Goal: Task Accomplishment & Management: Manage account settings

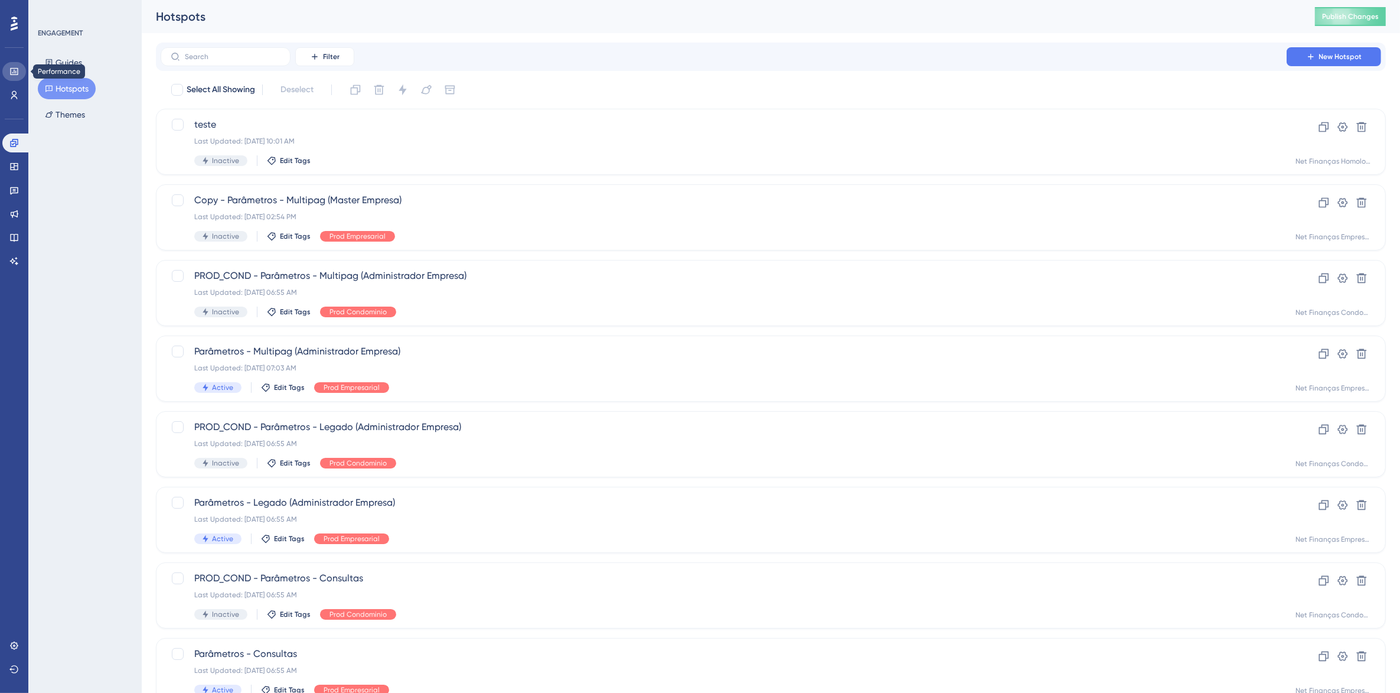
click at [14, 71] on icon at bounding box center [14, 71] width 8 height 7
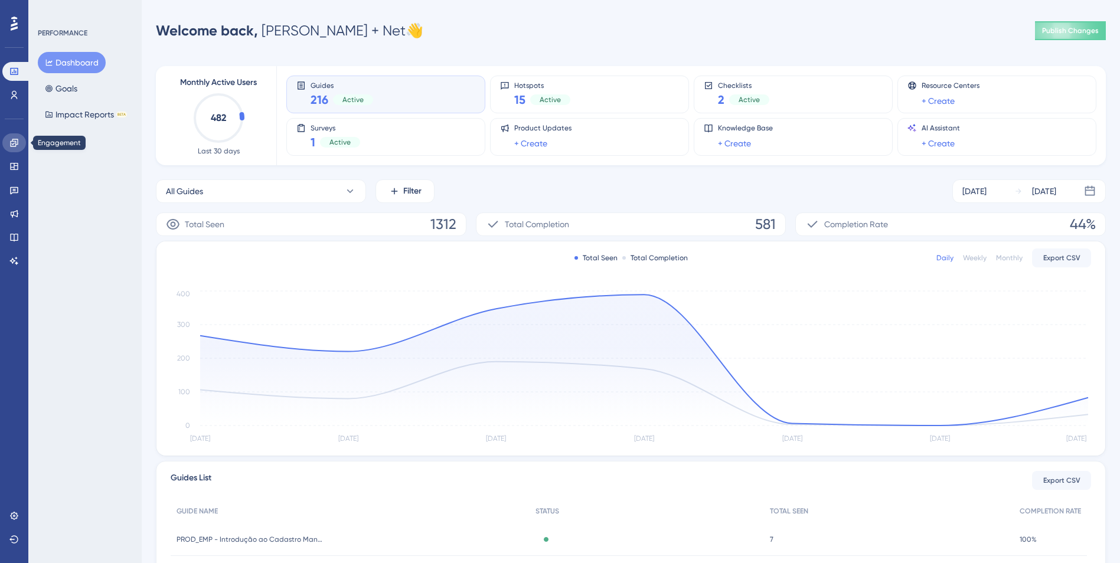
click at [10, 143] on icon at bounding box center [13, 142] width 9 height 9
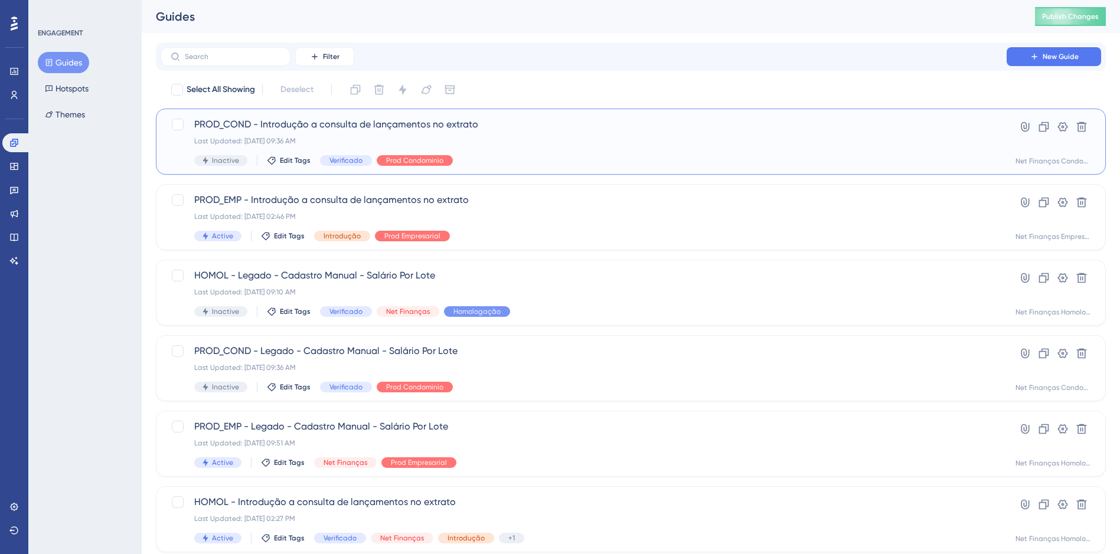
click at [458, 136] on div "PROD_COND - Introdução a consulta de lançamentos no extrato Last Updated: [DATE…" at bounding box center [583, 142] width 779 height 48
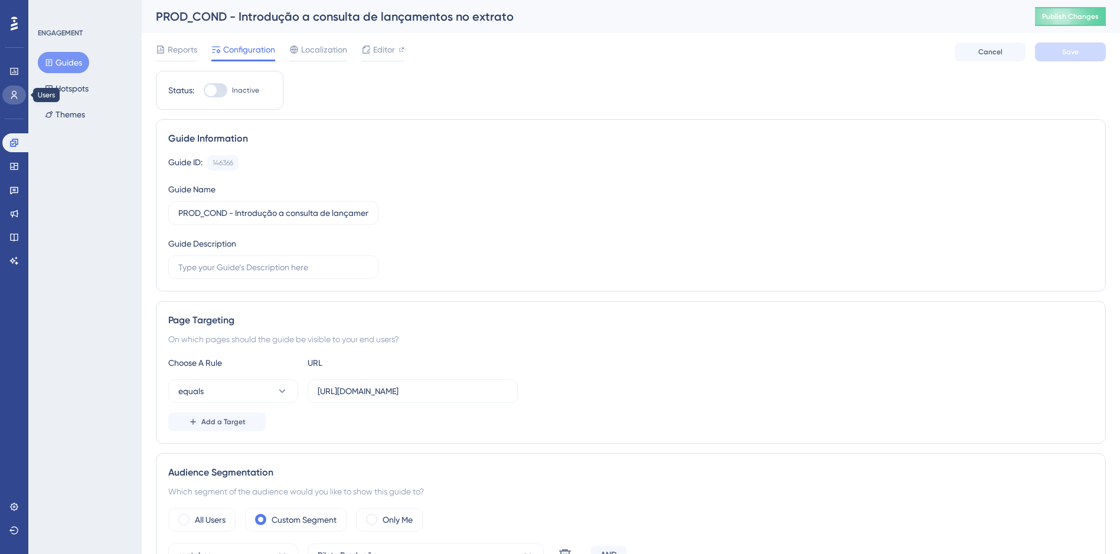
click at [15, 94] on icon at bounding box center [13, 94] width 9 height 9
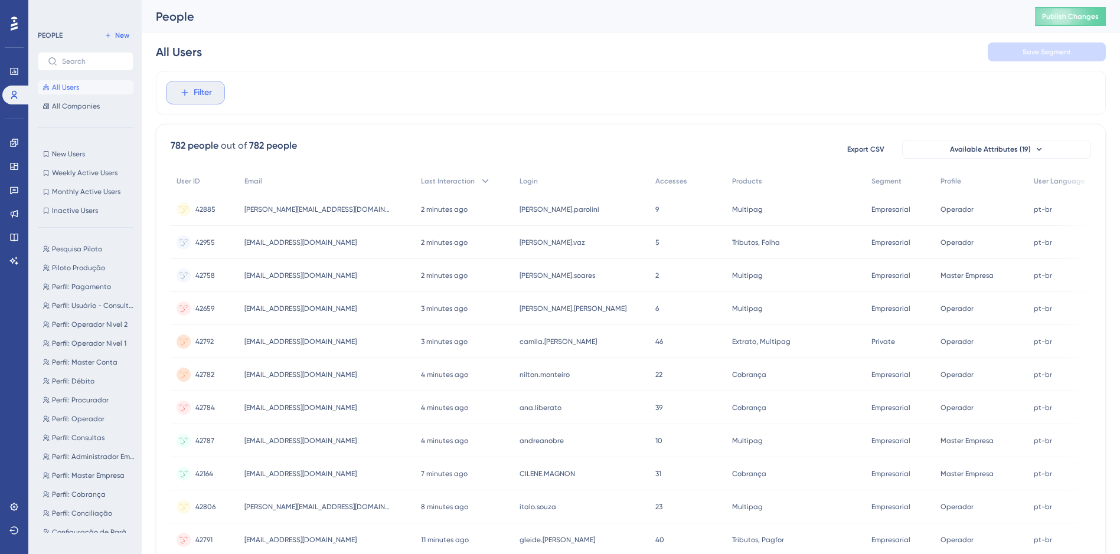
click at [200, 92] on span "Filter" at bounding box center [203, 93] width 18 height 14
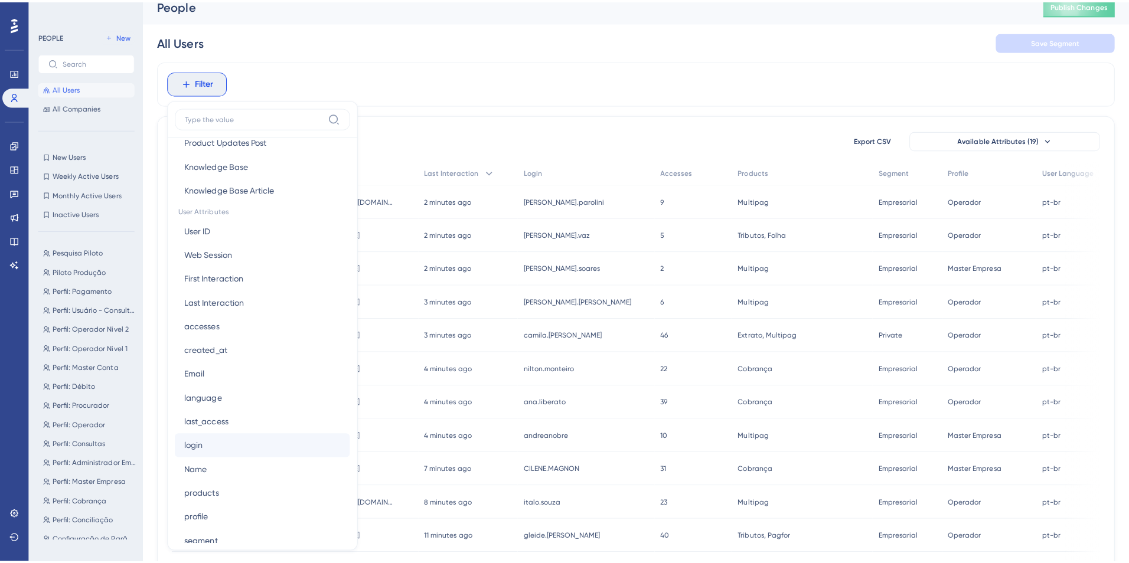
scroll to position [590, 0]
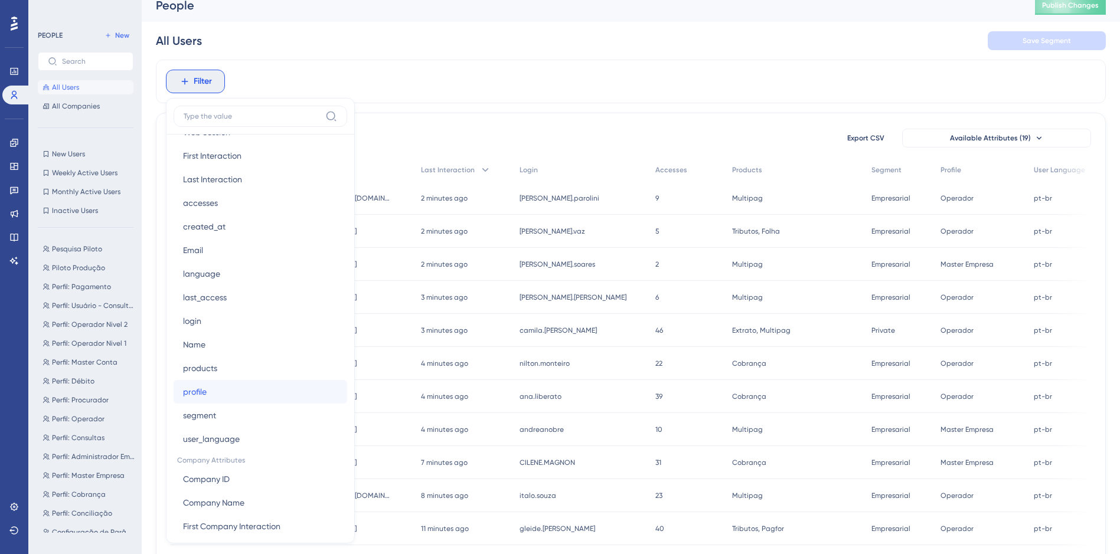
click at [203, 394] on span "profile" at bounding box center [195, 392] width 24 height 14
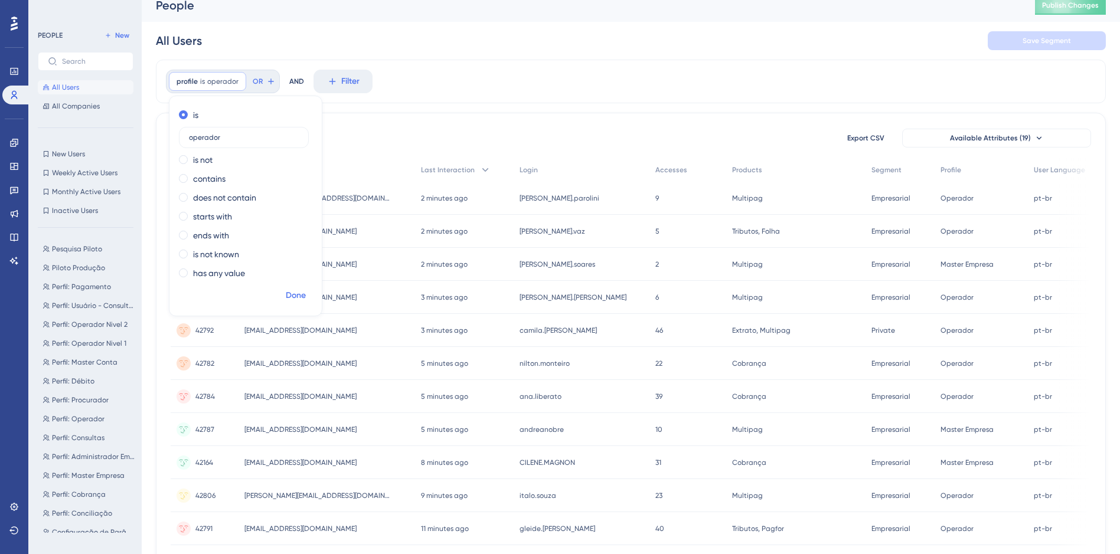
type input "operador"
click at [303, 295] on span "Done" at bounding box center [296, 296] width 20 height 14
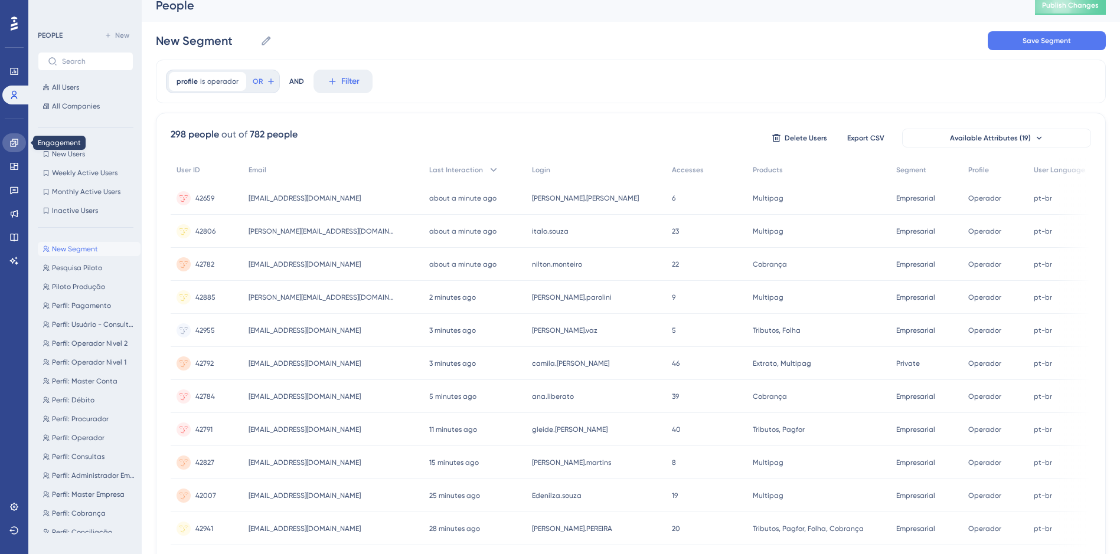
click at [12, 141] on icon at bounding box center [14, 143] width 8 height 8
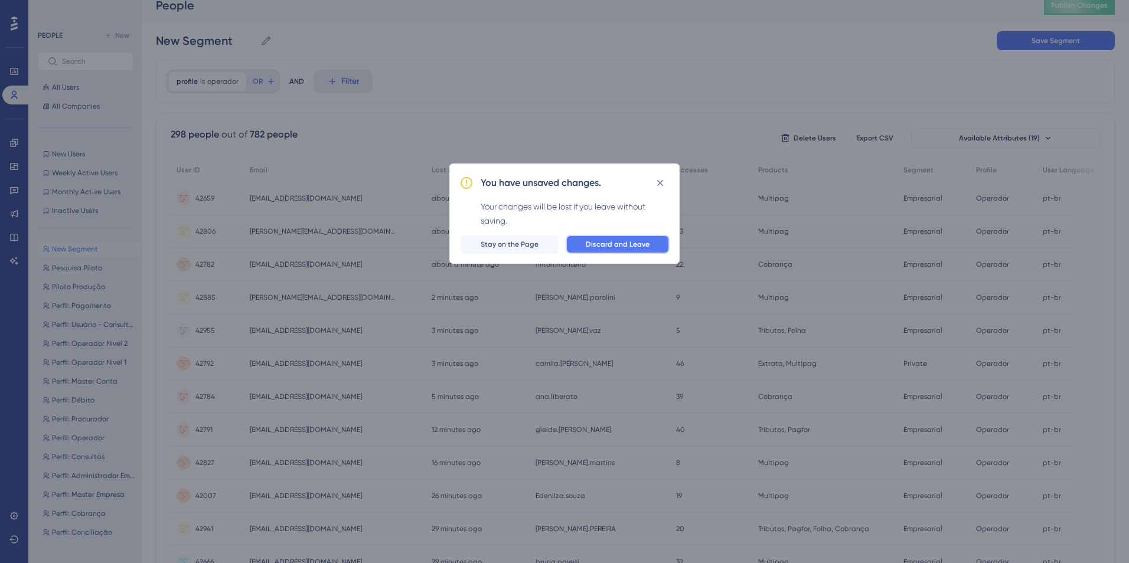
click at [612, 246] on span "Discard and Leave" at bounding box center [618, 244] width 64 height 9
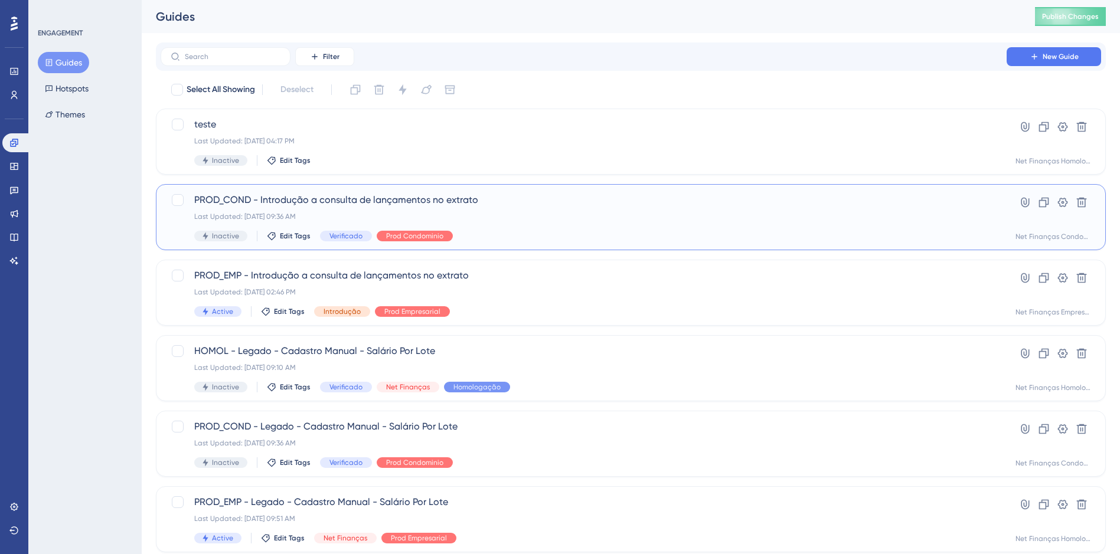
click at [346, 197] on span "PROD_COND - Introdução a consulta de lançamentos no extrato" at bounding box center [583, 200] width 779 height 14
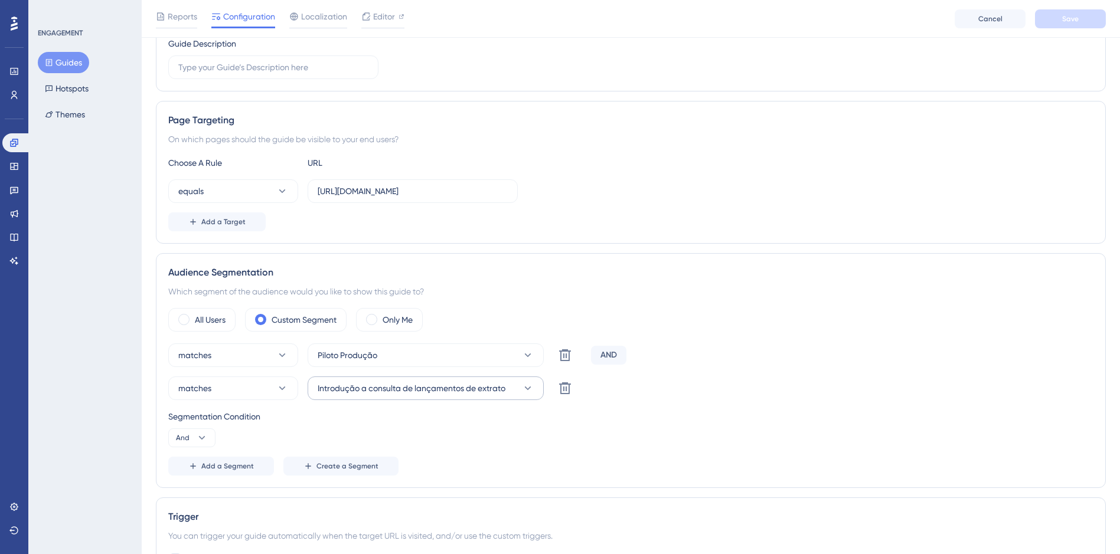
scroll to position [295, 0]
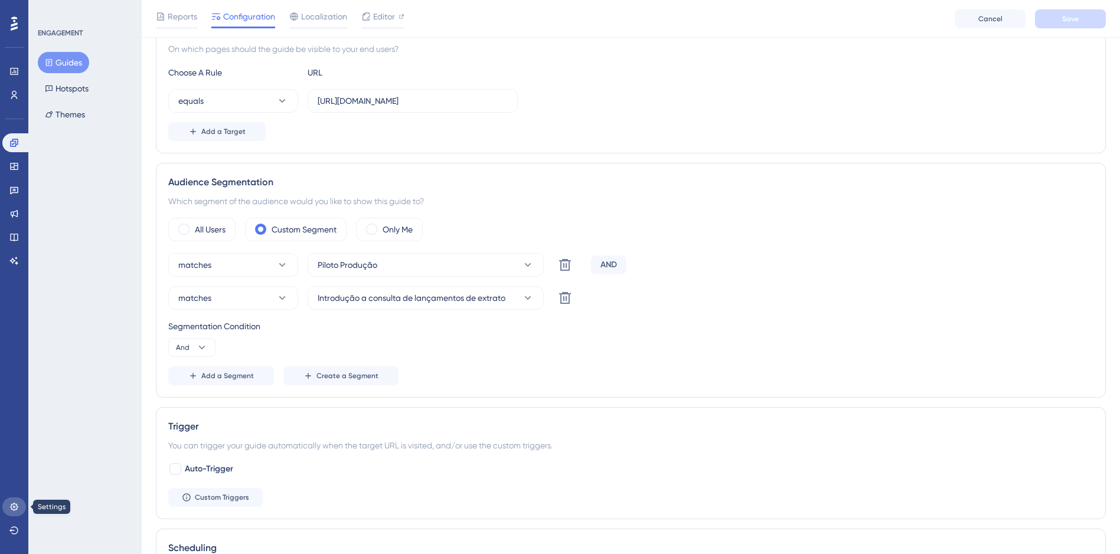
click at [16, 507] on icon at bounding box center [13, 507] width 9 height 9
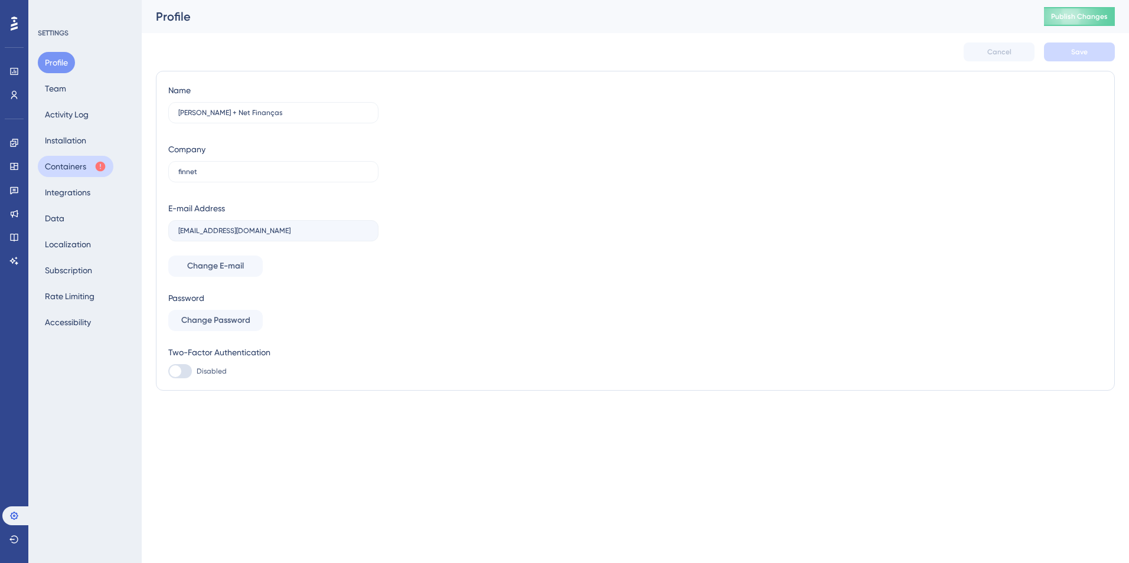
click at [65, 165] on button "Containers" at bounding box center [76, 166] width 76 height 21
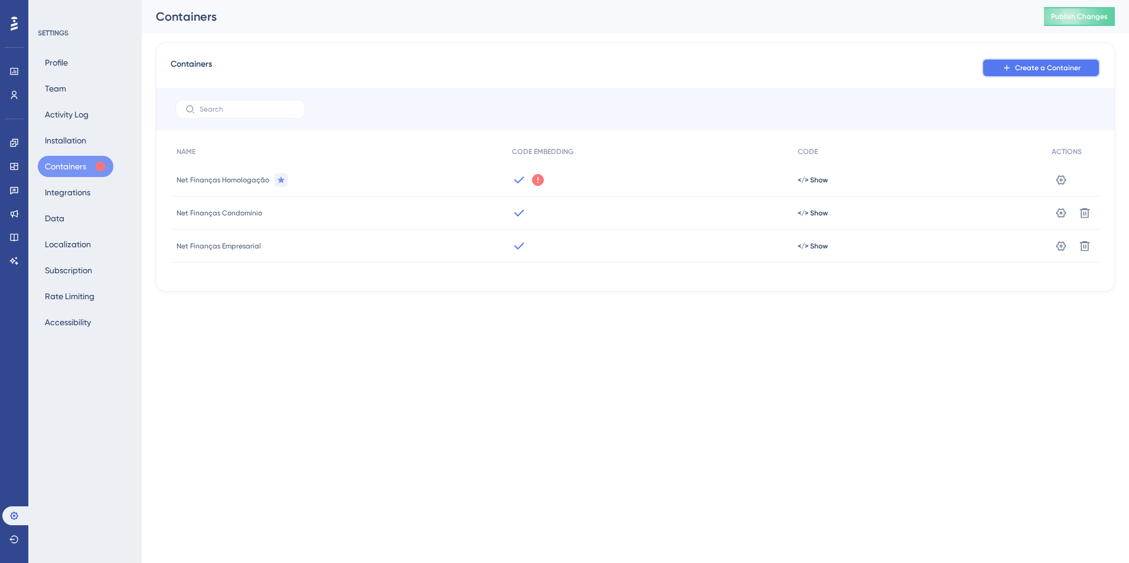
click at [1062, 66] on span "Create a Container" at bounding box center [1048, 67] width 66 height 9
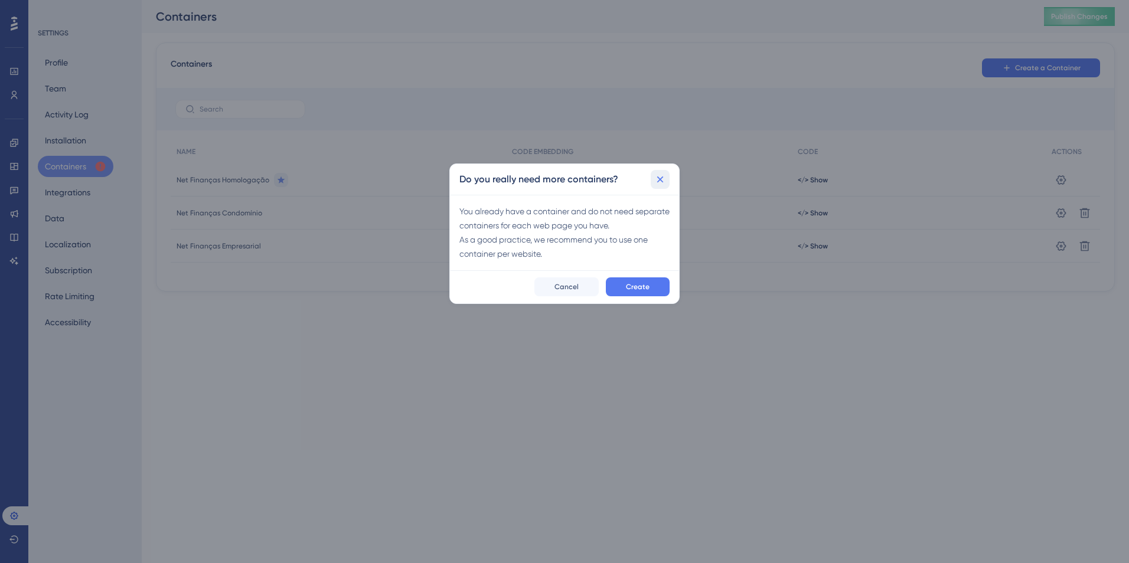
click at [662, 179] on icon at bounding box center [660, 180] width 12 height 12
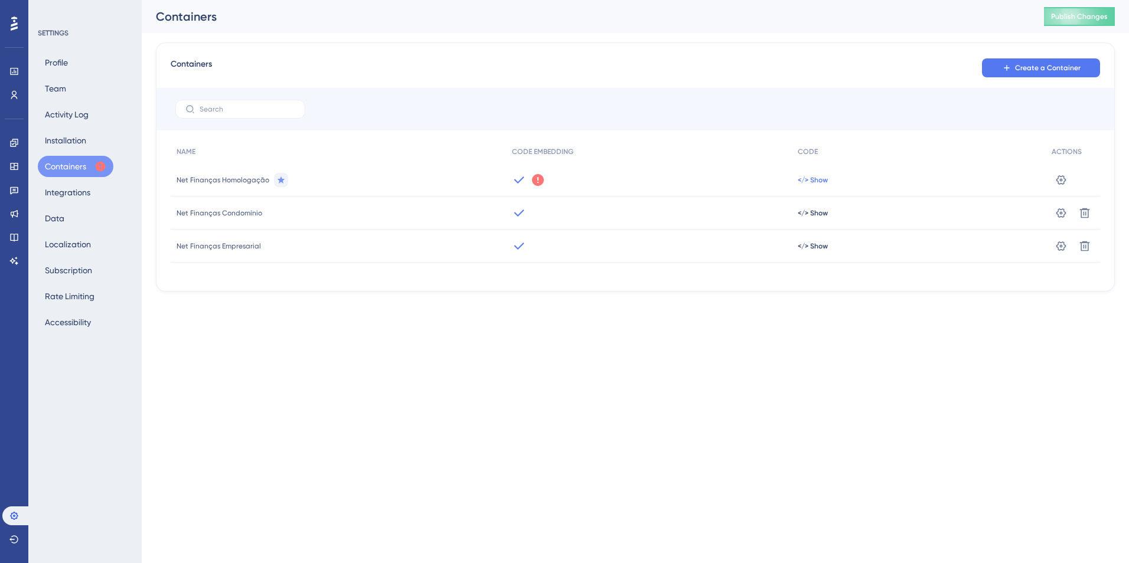
click at [810, 180] on span "</> Show" at bounding box center [813, 179] width 30 height 9
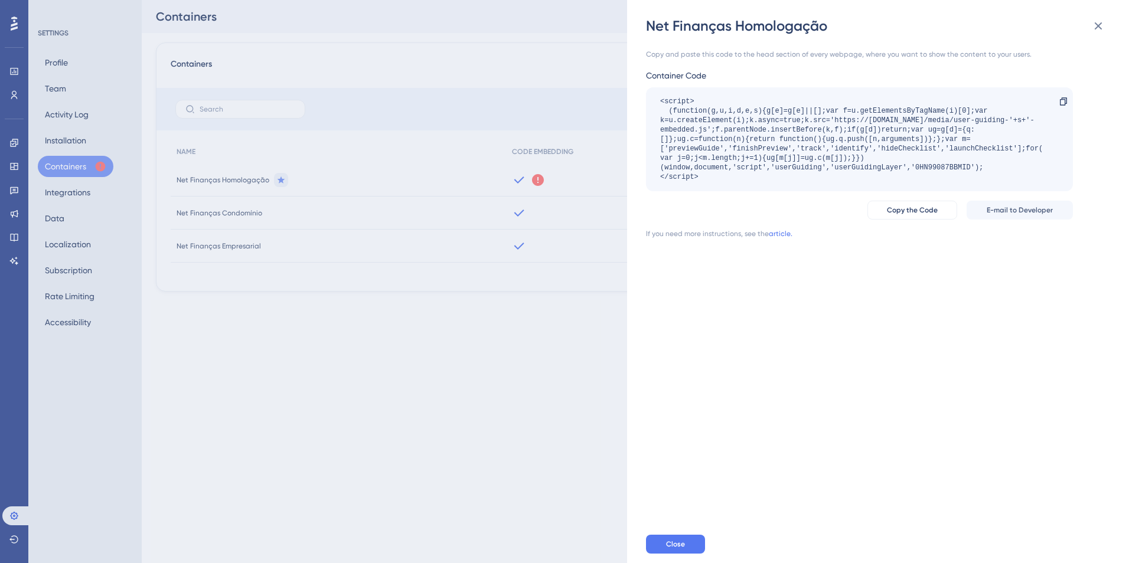
drag, startPoint x: 719, startPoint y: 180, endPoint x: 642, endPoint y: 95, distance: 114.6
click at [642, 95] on div "Net Finanças Homologação Copy and paste this code to the head section of every …" at bounding box center [878, 281] width 502 height 563
click at [1094, 26] on icon at bounding box center [1098, 26] width 14 height 14
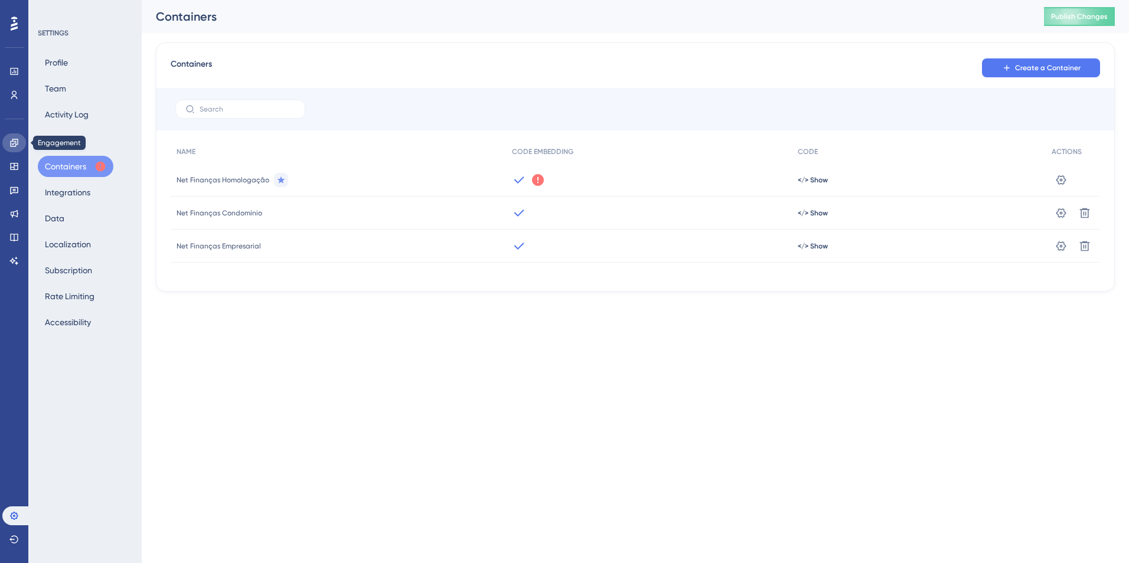
drag, startPoint x: 13, startPoint y: 145, endPoint x: 33, endPoint y: 151, distance: 20.8
click at [13, 145] on icon at bounding box center [13, 142] width 9 height 9
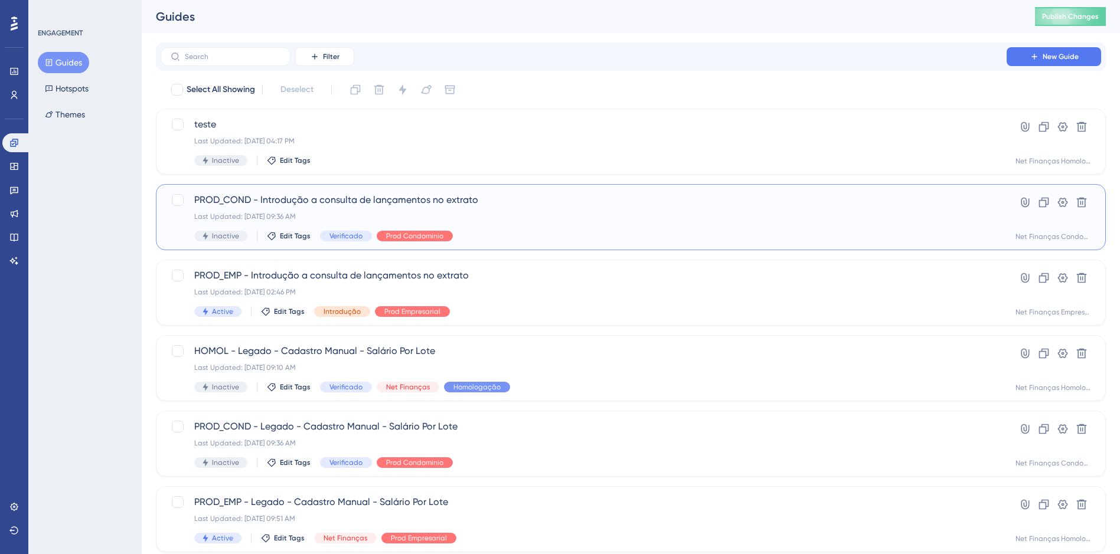
click at [414, 206] on span "PROD_COND - Introdução a consulta de lançamentos no extrato" at bounding box center [583, 200] width 779 height 14
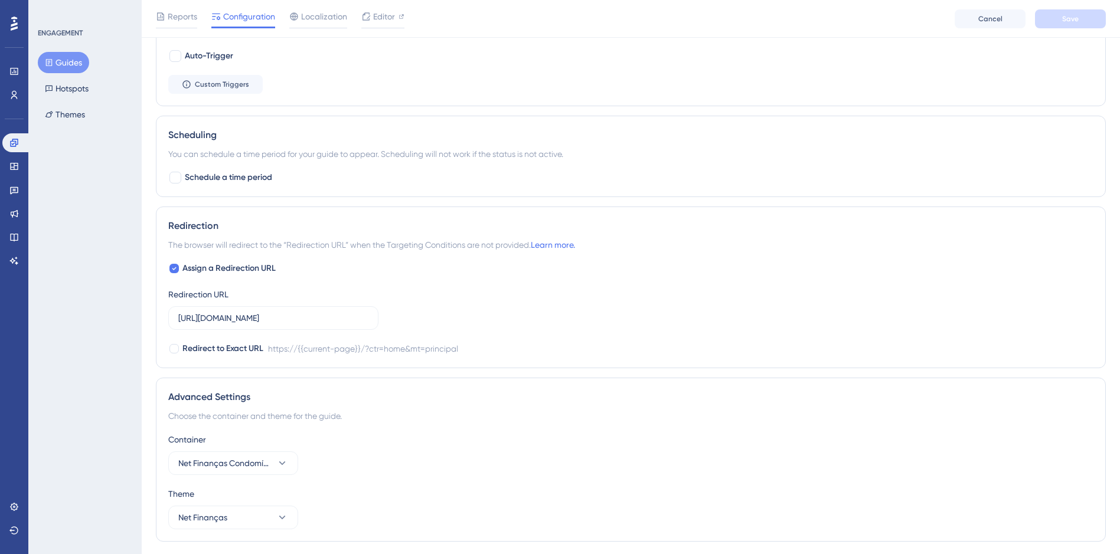
scroll to position [743, 0]
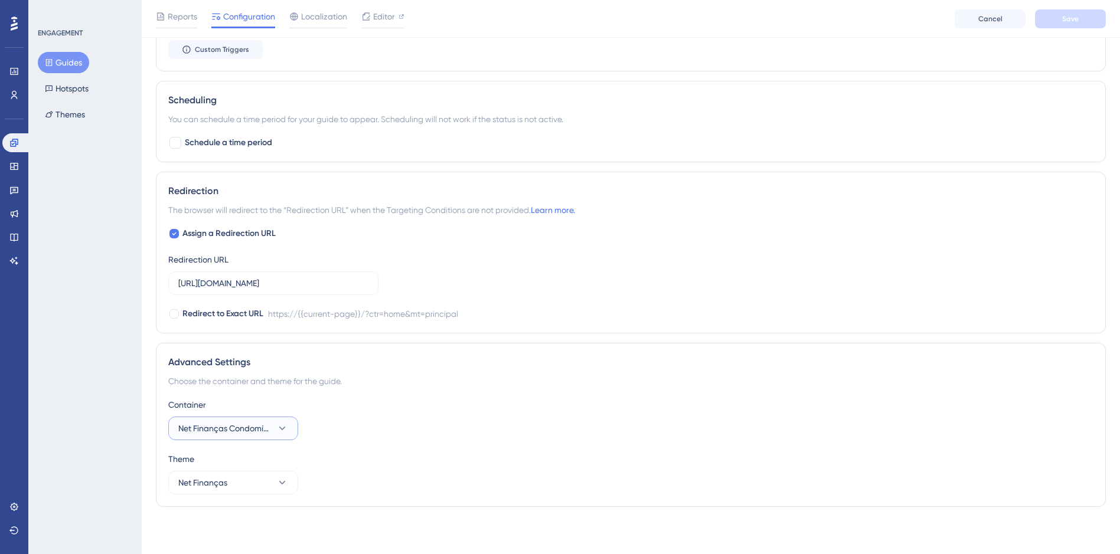
click at [266, 428] on span "Net Finanças Condomínio" at bounding box center [224, 429] width 93 height 14
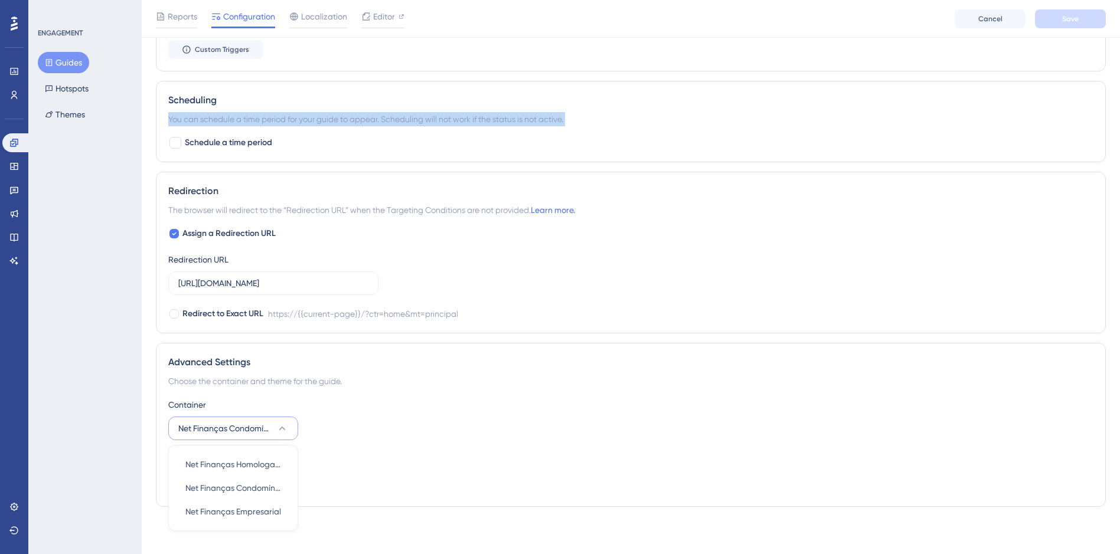
click at [652, 113] on div "You can schedule a time period for your guide to appear. Scheduling will not wo…" at bounding box center [630, 119] width 925 height 14
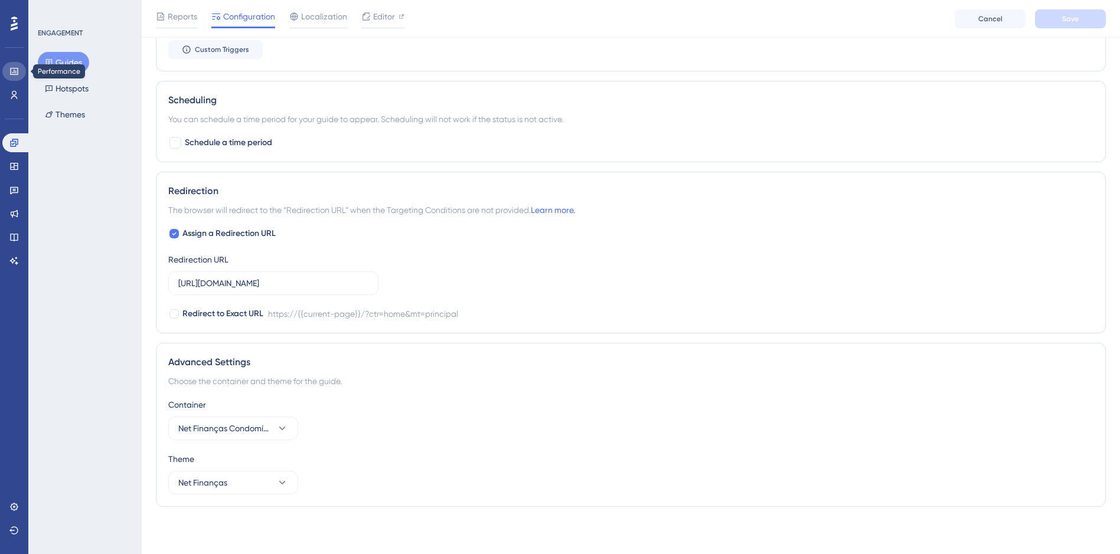
click at [16, 67] on icon at bounding box center [13, 71] width 9 height 9
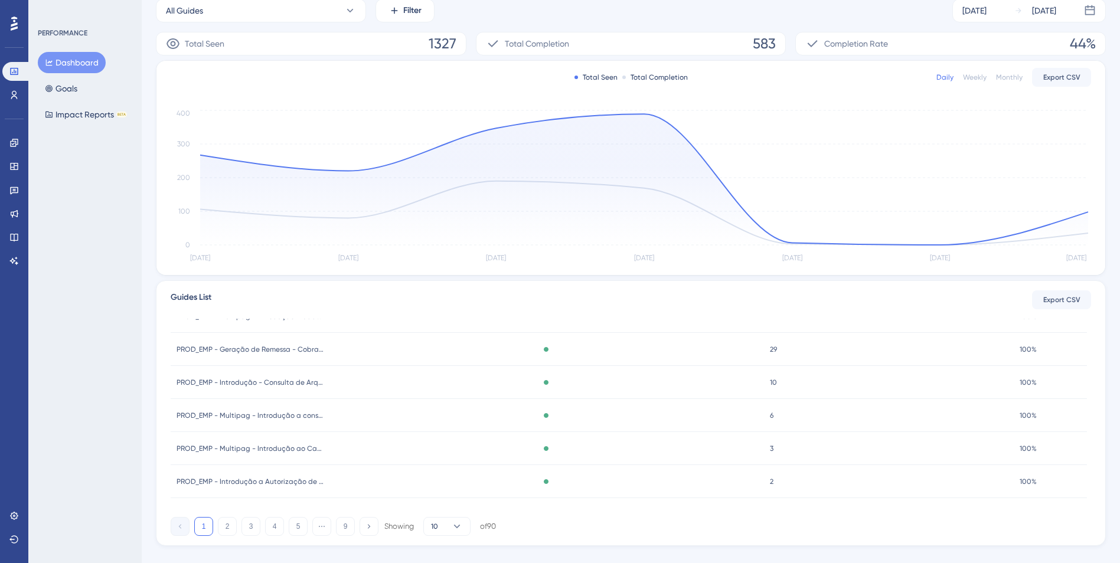
scroll to position [201, 0]
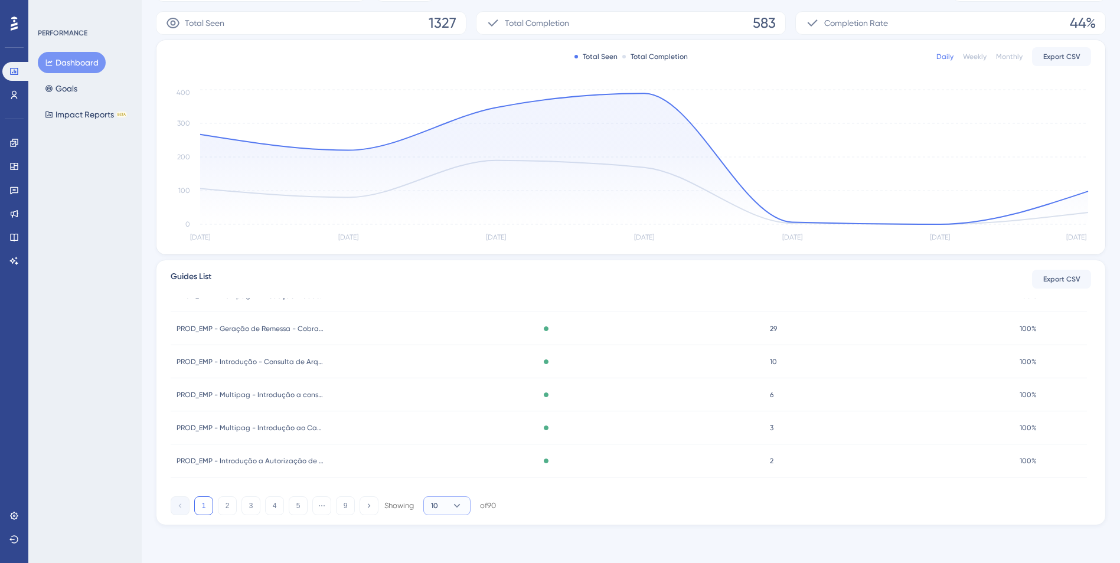
click at [464, 509] on button "10" at bounding box center [446, 506] width 47 height 19
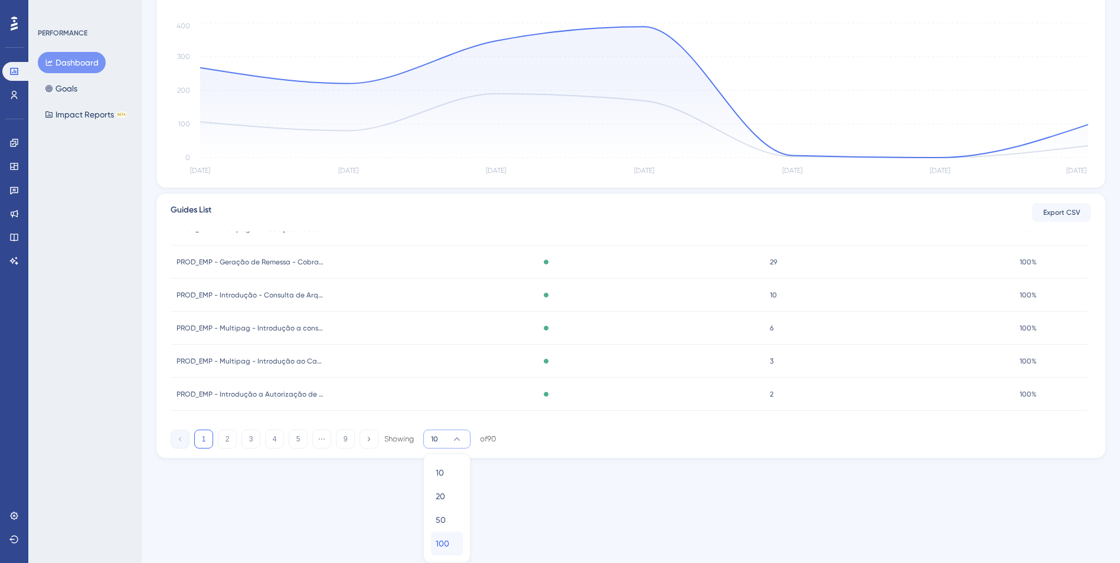
click at [458, 542] on div "100 100" at bounding box center [447, 544] width 22 height 24
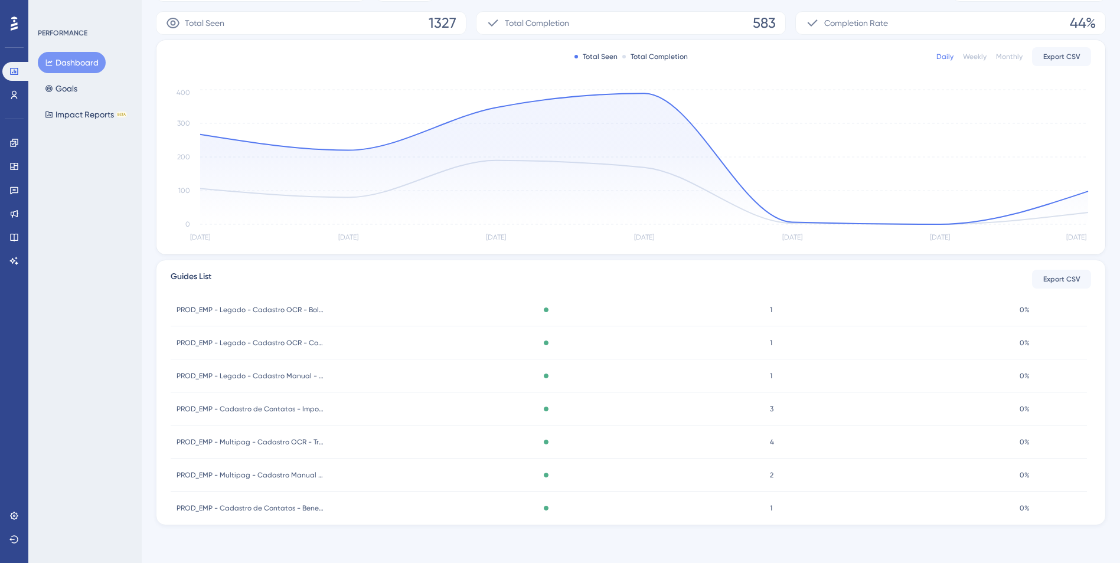
scroll to position [2797, 0]
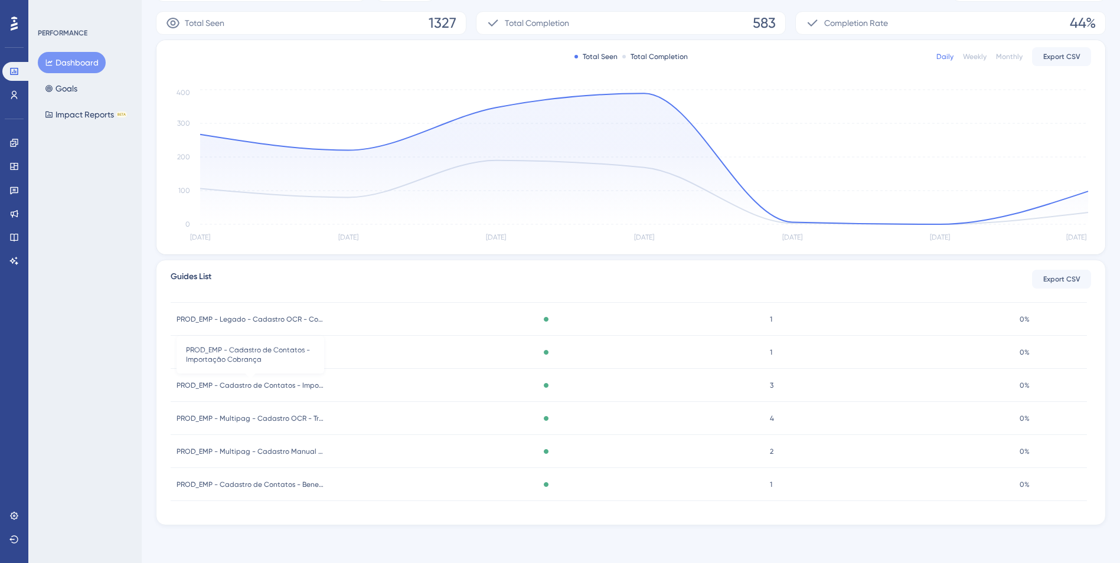
click at [290, 382] on span "PROD_EMP - Cadastro de Contatos - Importação Cobrança" at bounding box center [251, 385] width 148 height 9
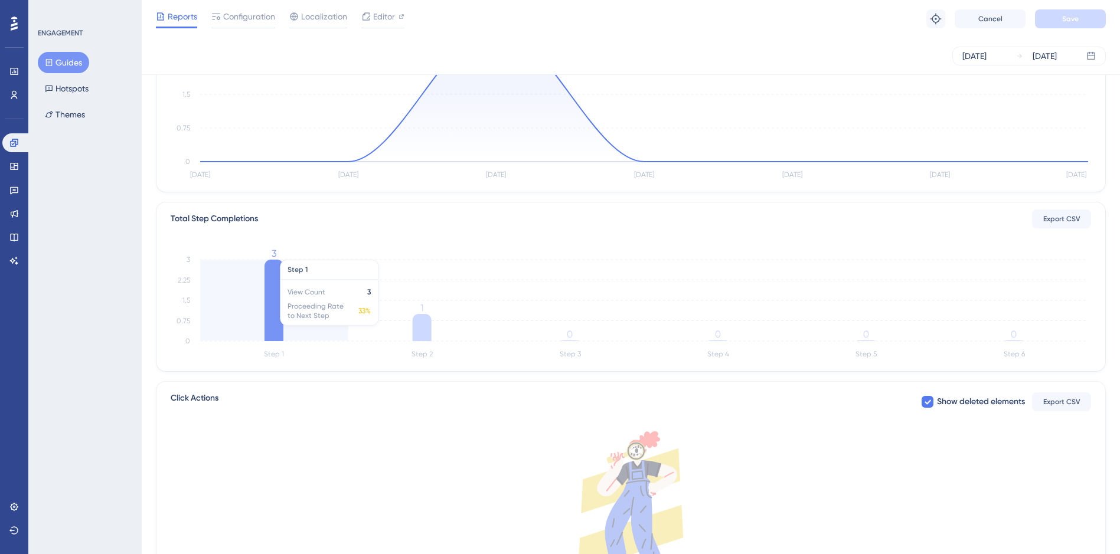
scroll to position [236, 0]
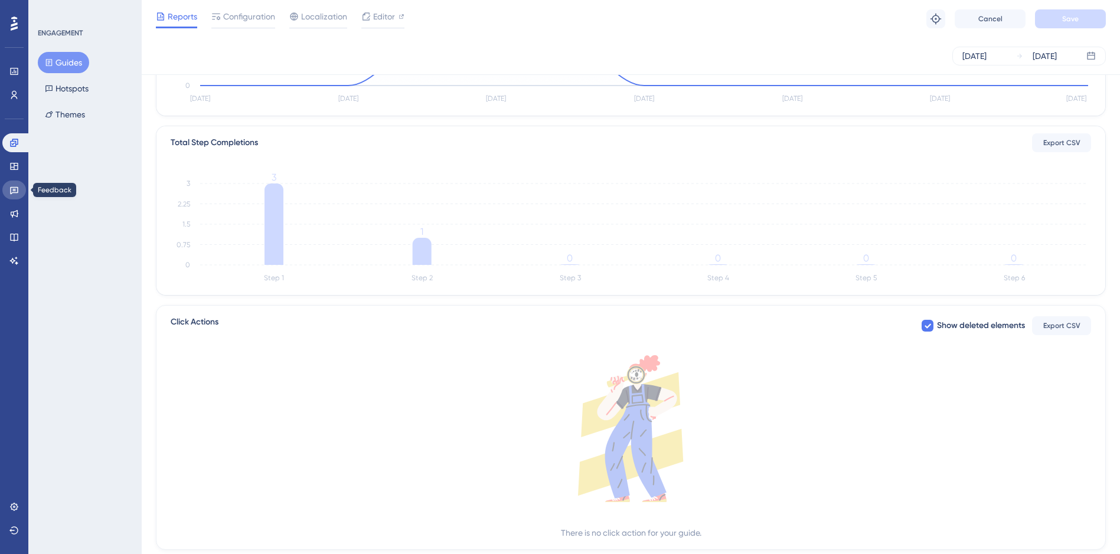
click at [13, 190] on icon at bounding box center [13, 189] width 9 height 9
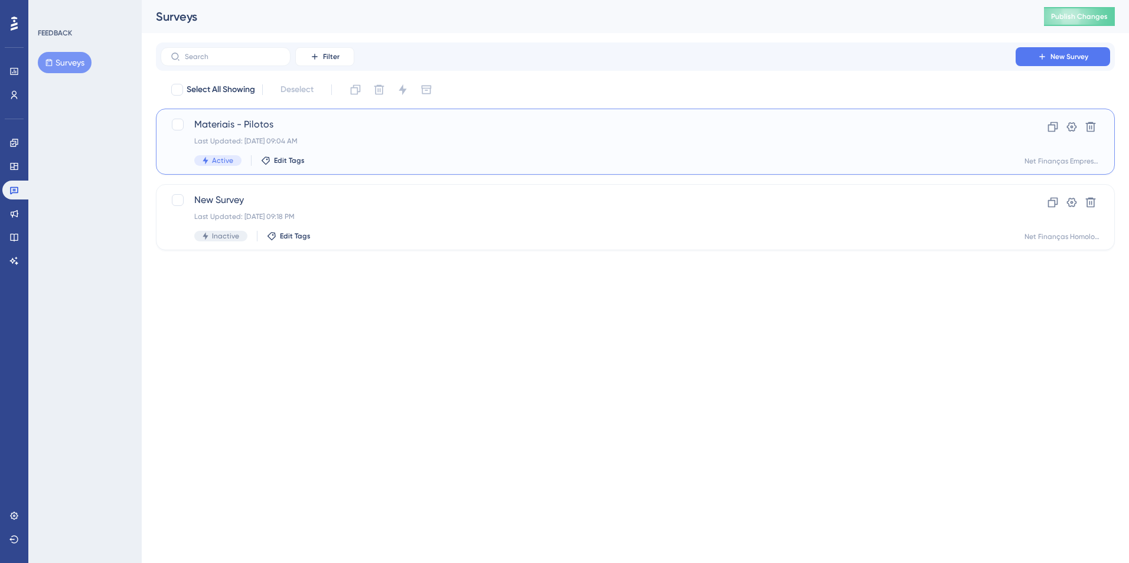
click at [357, 141] on div "Last Updated: [DATE] 09:04 AM" at bounding box center [588, 140] width 788 height 9
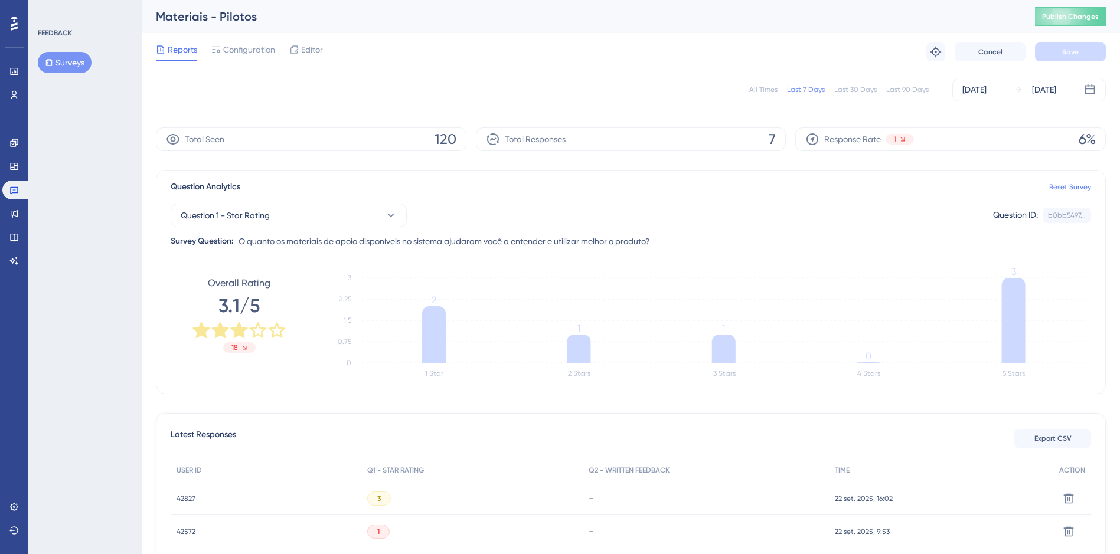
click at [762, 90] on div "All Times" at bounding box center [763, 89] width 28 height 9
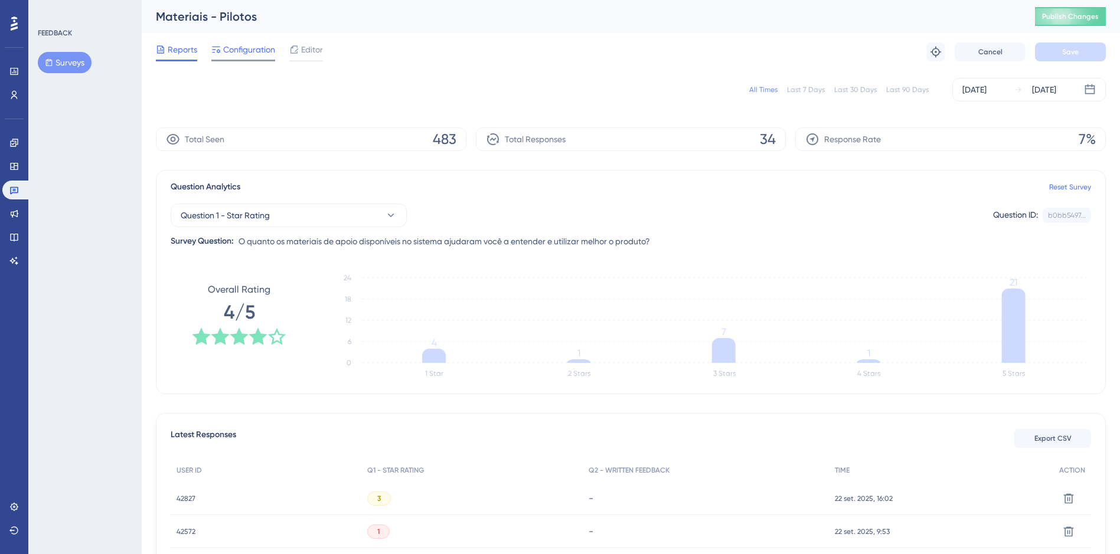
click at [262, 50] on span "Configuration" at bounding box center [249, 50] width 52 height 14
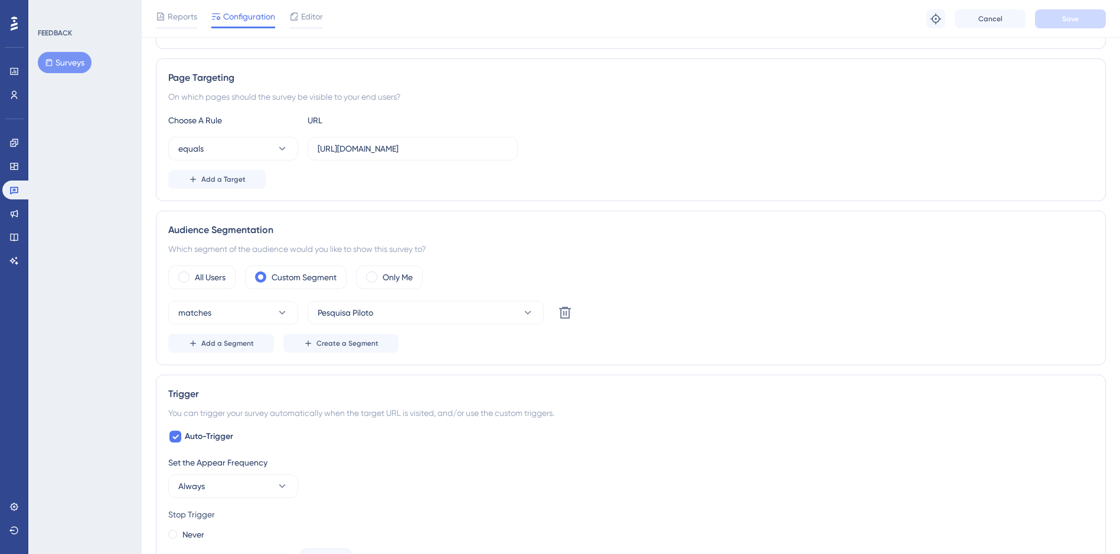
scroll to position [236, 0]
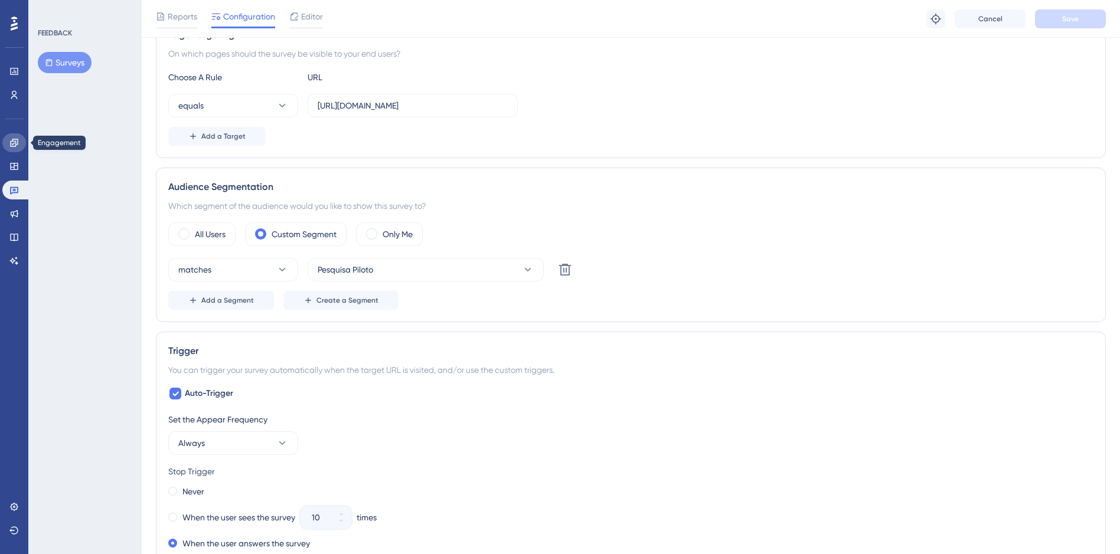
click at [13, 142] on icon at bounding box center [13, 142] width 9 height 9
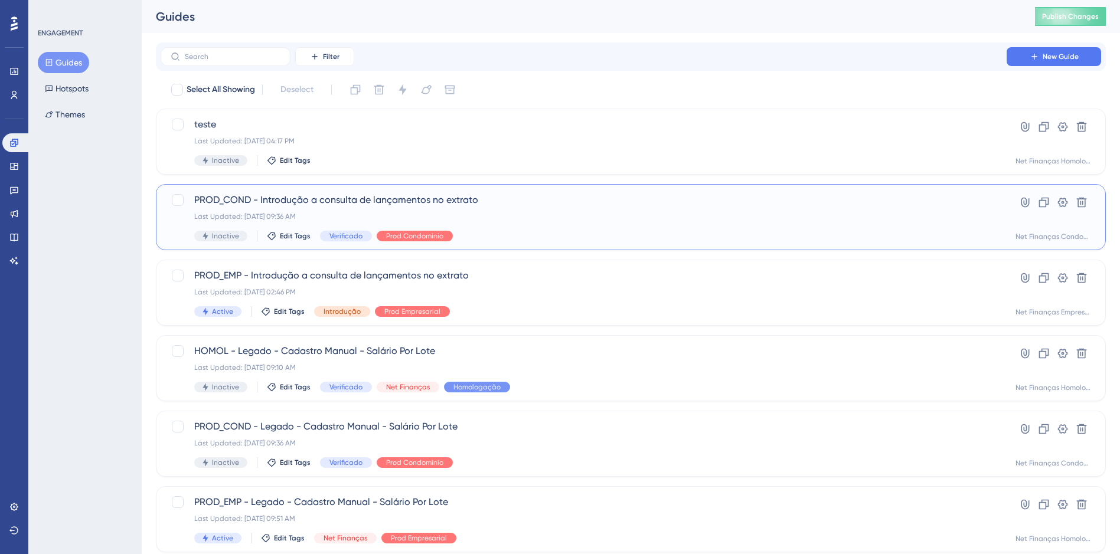
click at [412, 205] on span "PROD_COND - Introdução a consulta de lançamentos no extrato" at bounding box center [583, 200] width 779 height 14
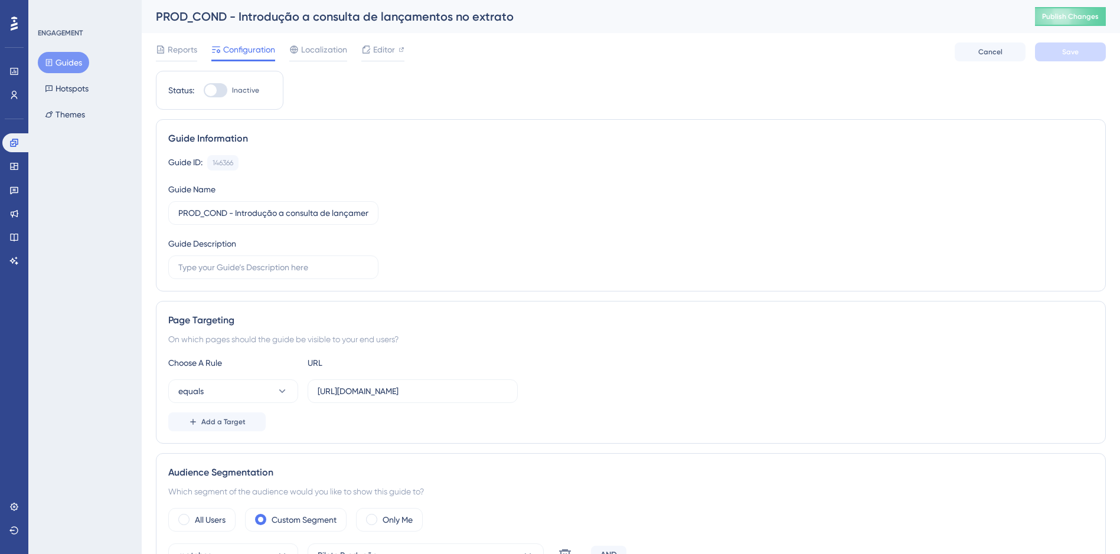
click at [61, 61] on button "Guides" at bounding box center [63, 62] width 51 height 21
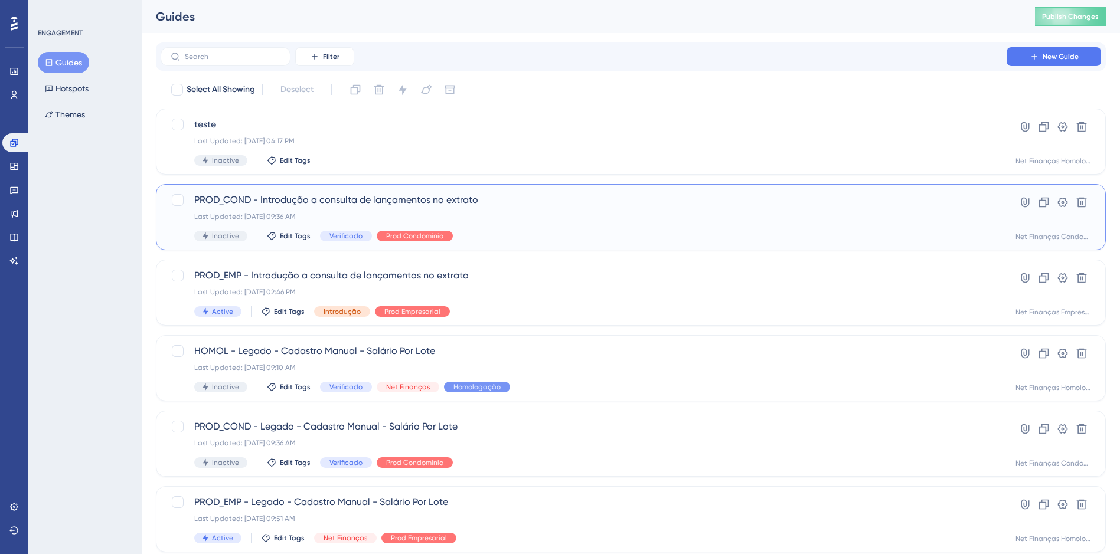
click at [405, 200] on span "PROD_COND - Introdução a consulta de lançamentos no extrato" at bounding box center [583, 200] width 779 height 14
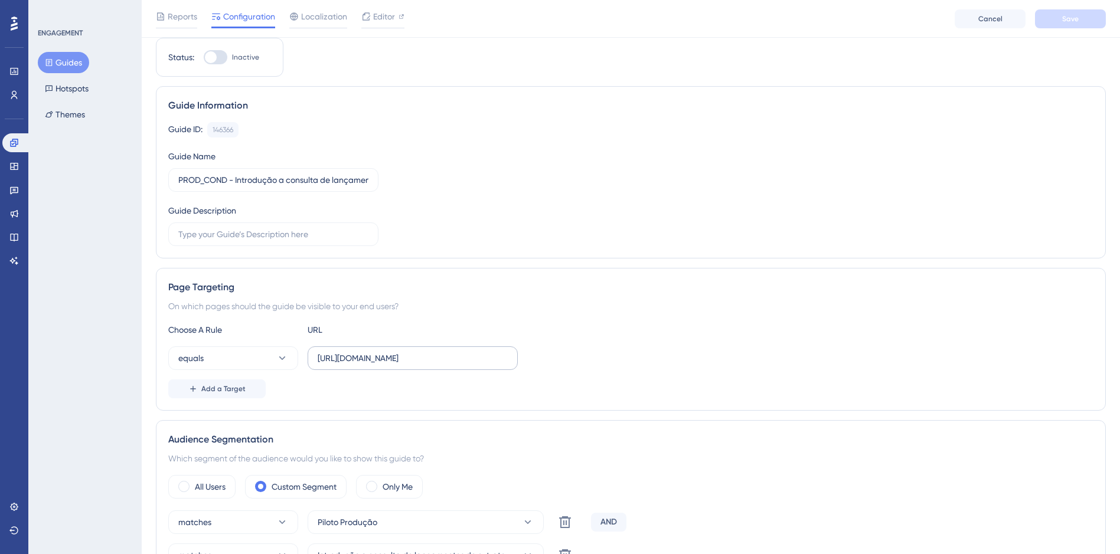
scroll to position [59, 0]
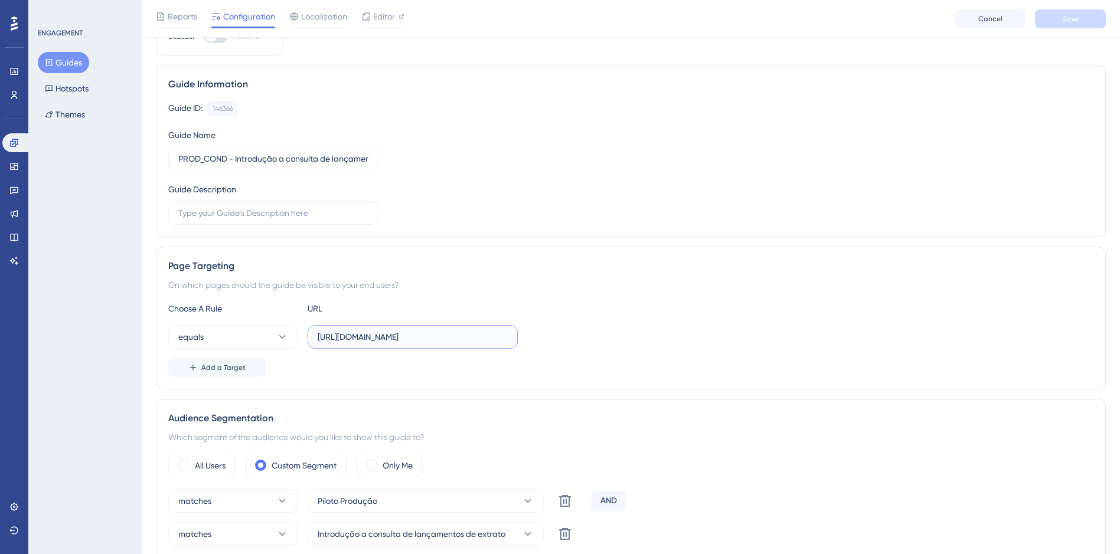
drag, startPoint x: 467, startPoint y: 336, endPoint x: 318, endPoint y: 338, distance: 148.8
click at [318, 338] on input "[URL][DOMAIN_NAME]" at bounding box center [413, 337] width 190 height 13
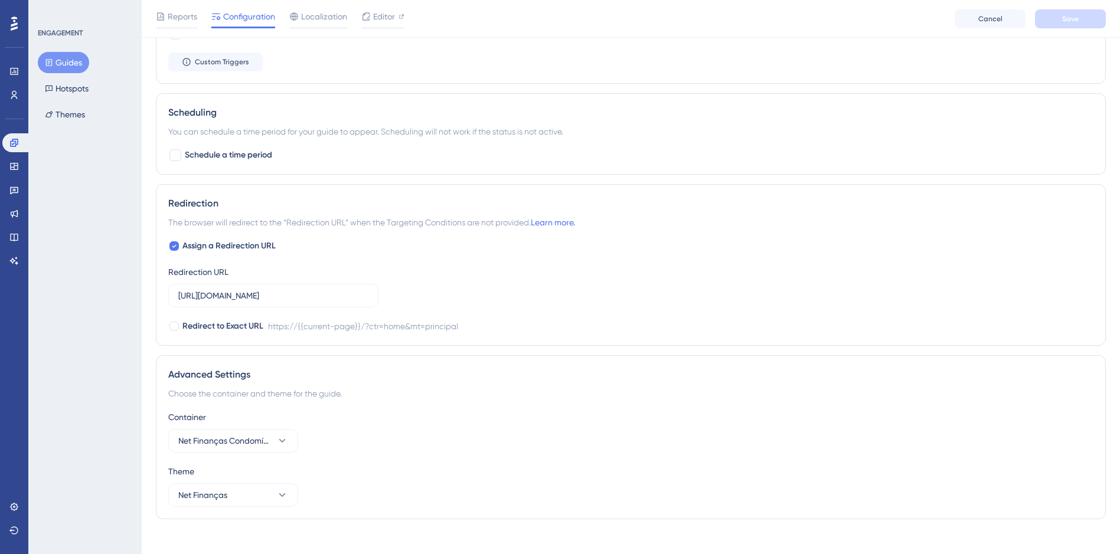
scroll to position [743, 0]
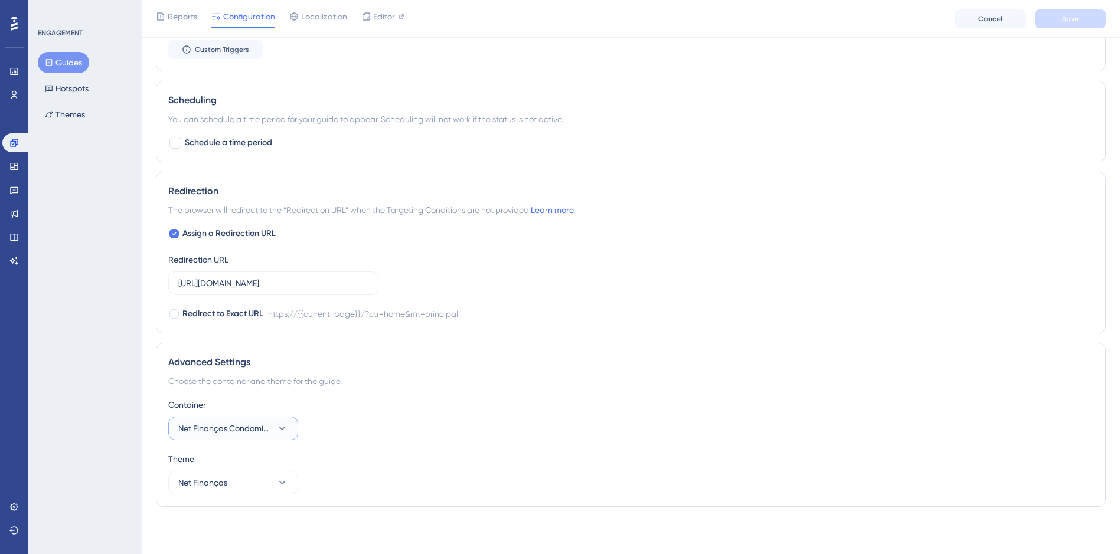
click at [259, 426] on span "Net Finanças Condomínio" at bounding box center [224, 429] width 93 height 14
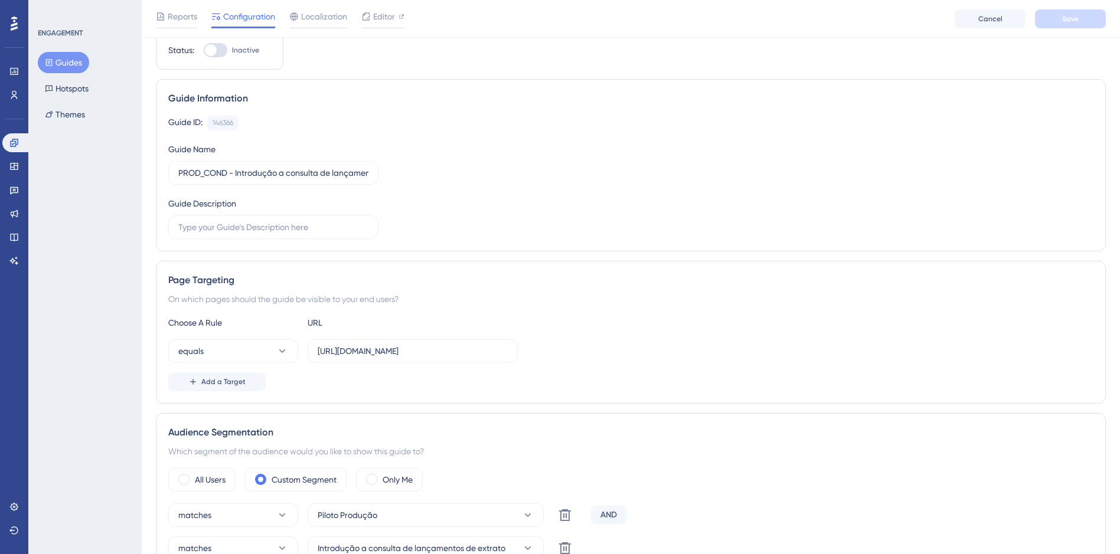
scroll to position [0, 0]
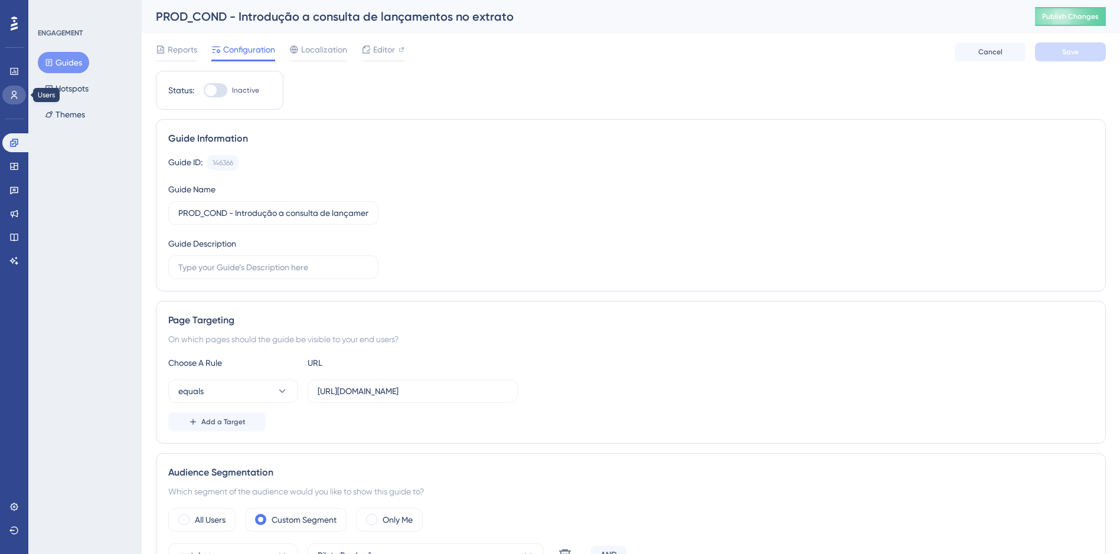
click at [9, 97] on icon at bounding box center [13, 94] width 9 height 9
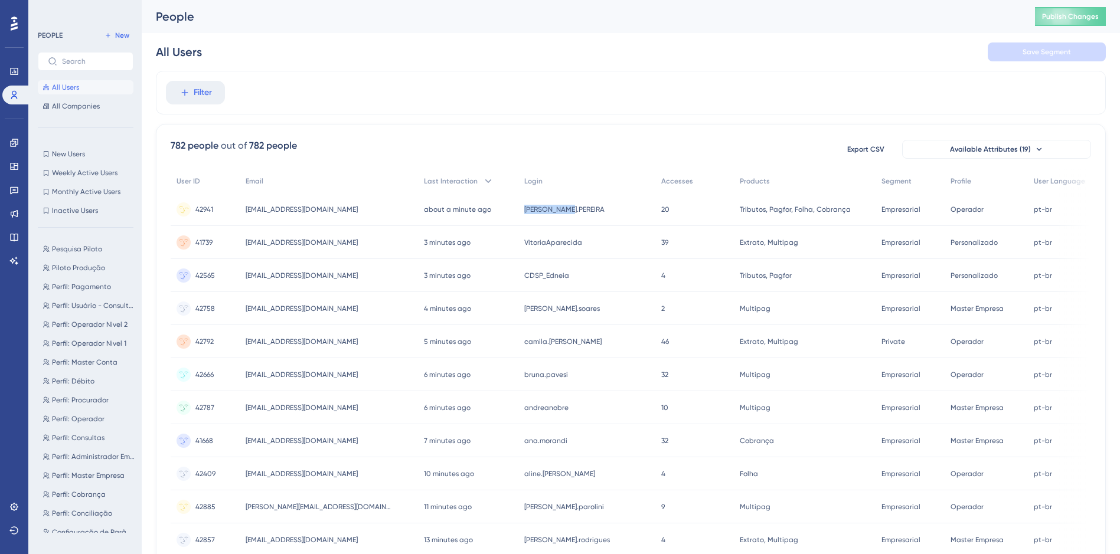
drag, startPoint x: 581, startPoint y: 212, endPoint x: 531, endPoint y: 216, distance: 49.7
click at [531, 216] on div "[PERSON_NAME].[PERSON_NAME].PEREIRA" at bounding box center [586, 209] width 137 height 33
copy span "[PERSON_NAME].PEREIRA"
click at [17, 505] on icon at bounding box center [14, 507] width 8 height 8
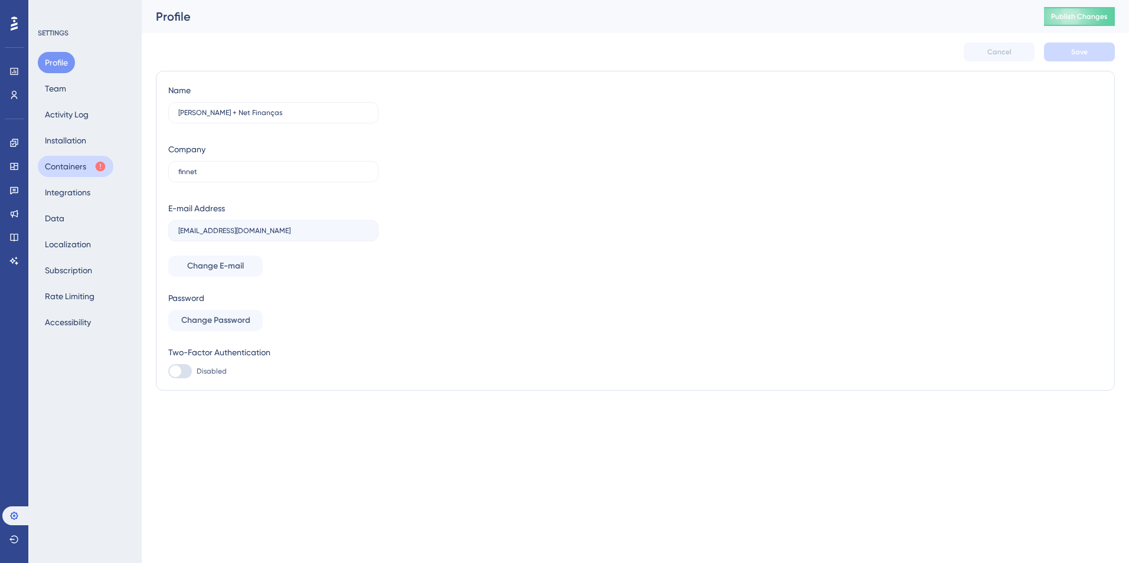
click at [69, 171] on button "Containers" at bounding box center [76, 166] width 76 height 21
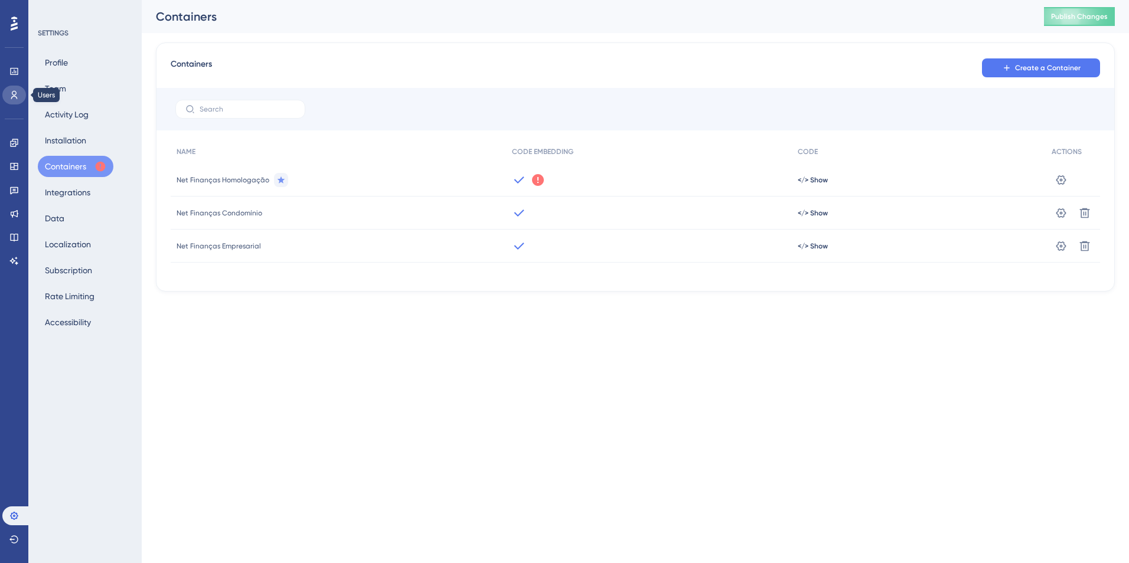
click at [18, 91] on icon at bounding box center [13, 94] width 9 height 9
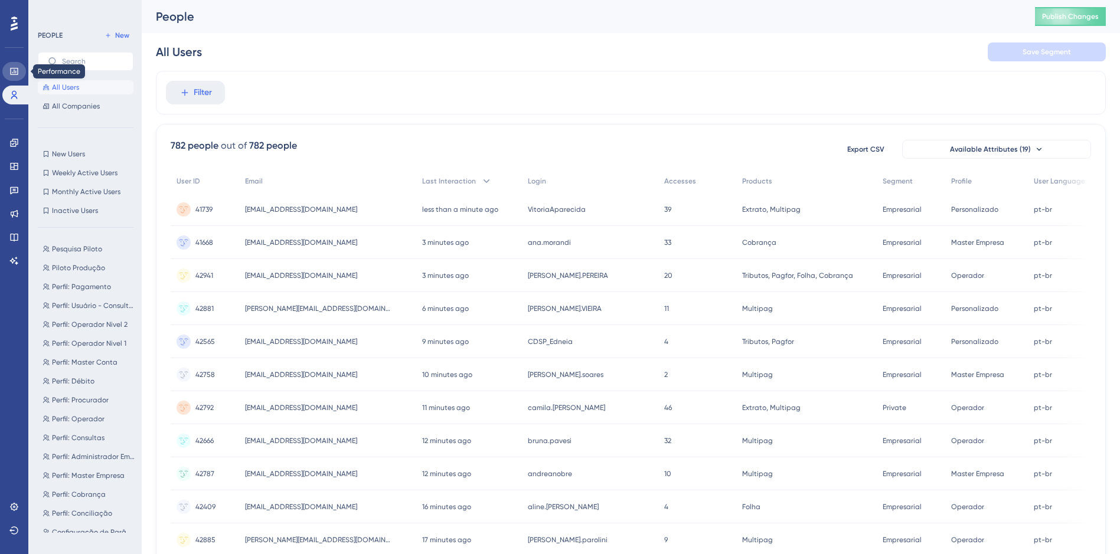
click at [8, 66] on link at bounding box center [14, 71] width 24 height 19
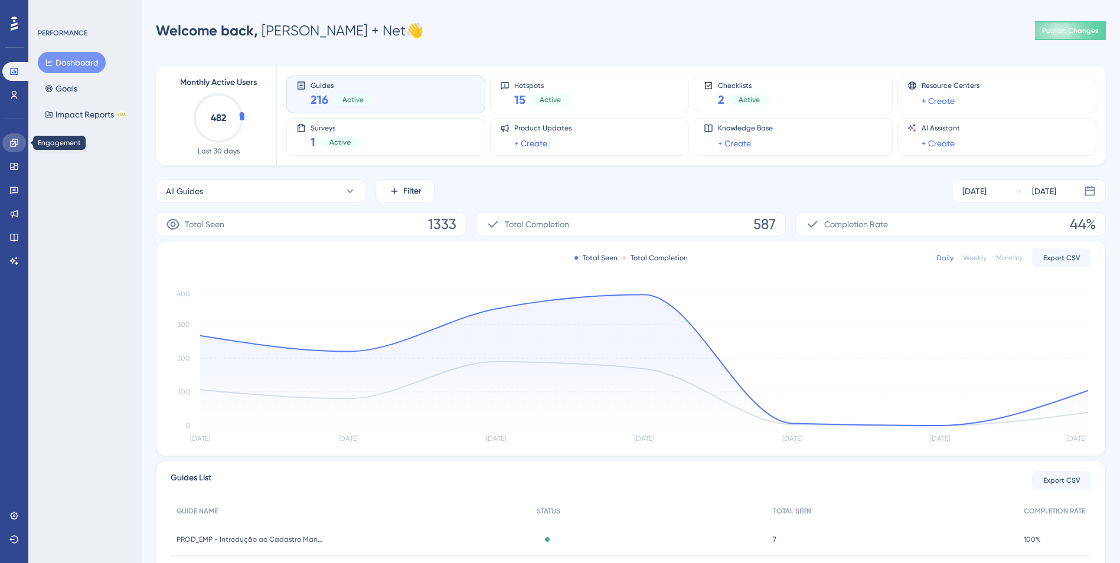
click at [8, 146] on link at bounding box center [14, 142] width 24 height 19
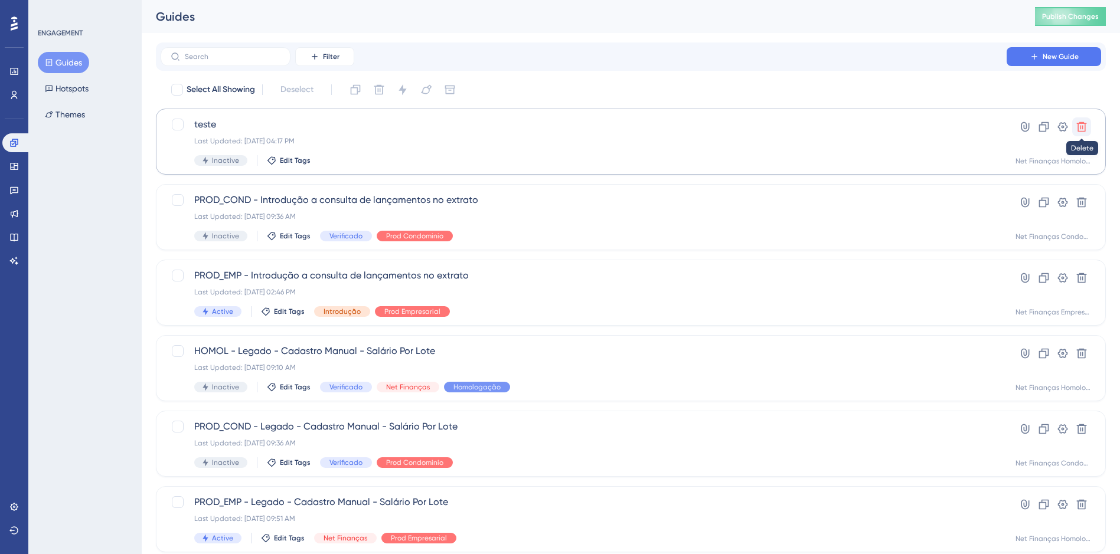
click at [1083, 127] on icon at bounding box center [1082, 127] width 10 height 10
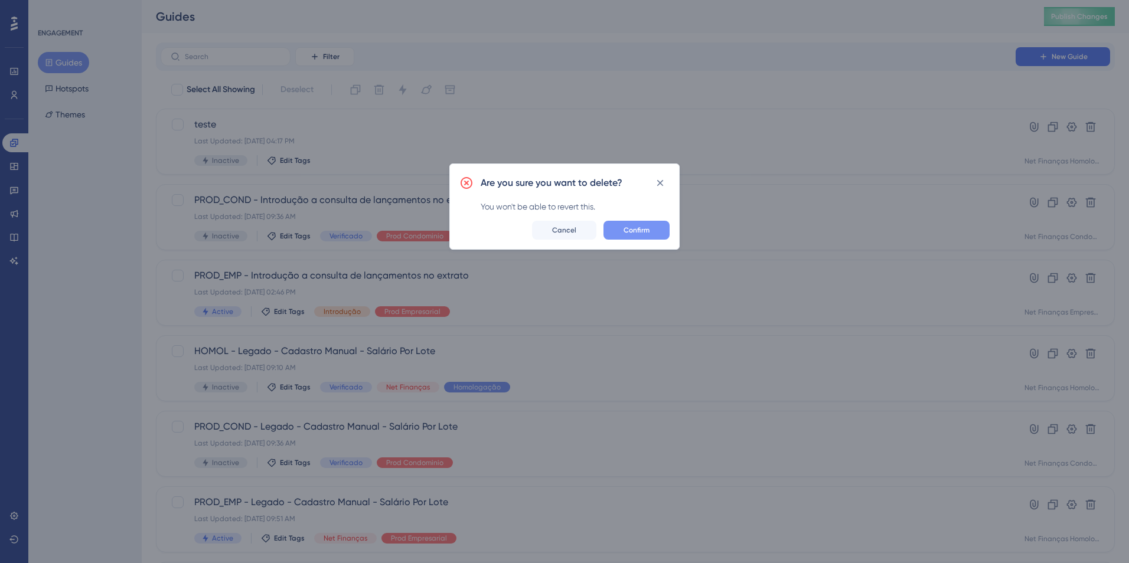
click at [635, 228] on span "Confirm" at bounding box center [637, 230] width 26 height 9
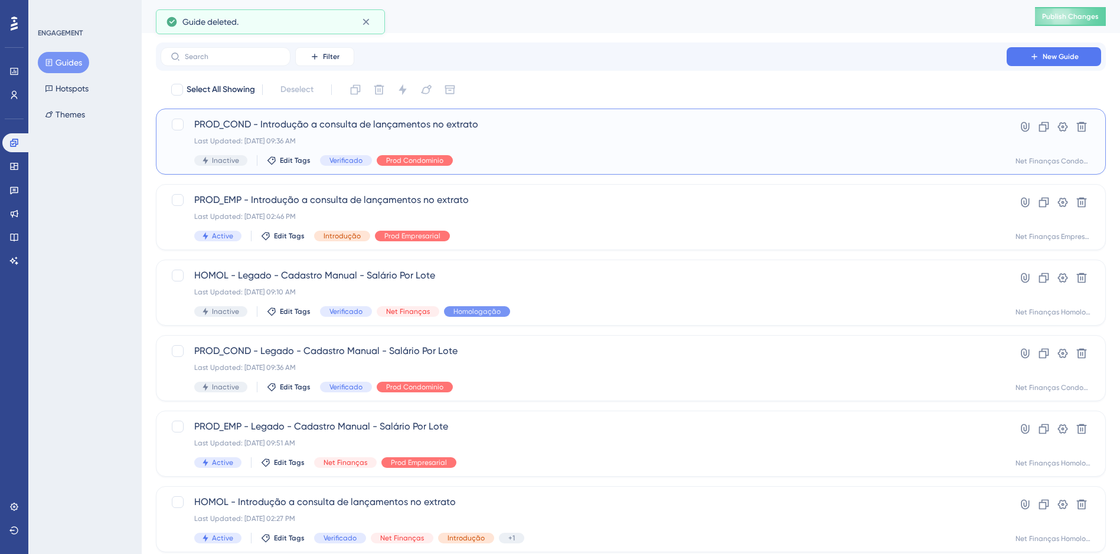
click at [181, 177] on div "Select All Showing Deselect PROD_COND - Introdução a consulta de lançamentos no…" at bounding box center [631, 467] width 950 height 775
click at [56, 94] on button "Hotspots" at bounding box center [67, 88] width 58 height 21
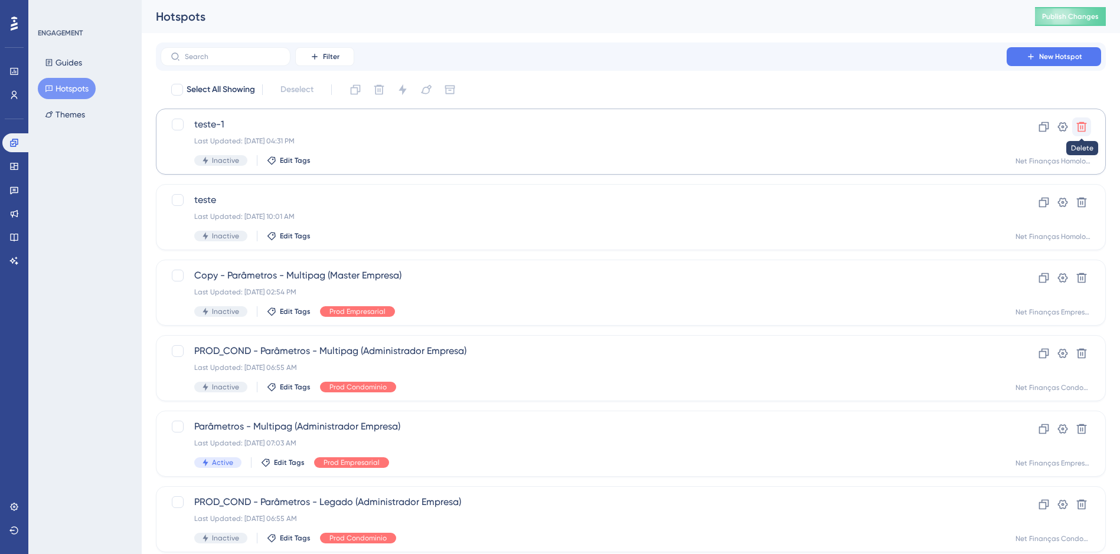
click at [1080, 129] on icon at bounding box center [1082, 127] width 12 height 12
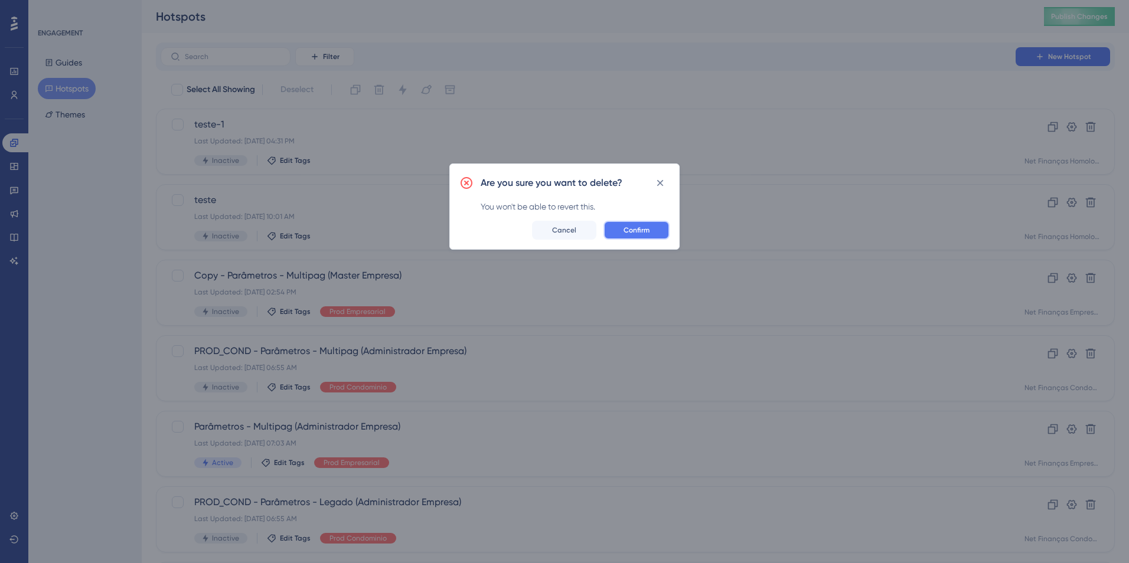
click at [638, 228] on span "Confirm" at bounding box center [637, 230] width 26 height 9
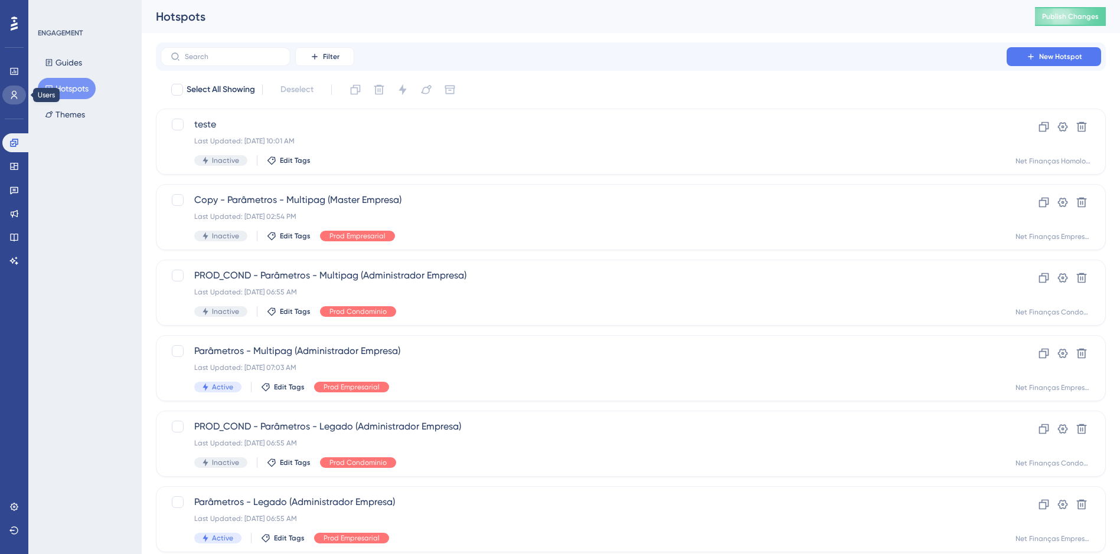
click at [13, 97] on icon at bounding box center [14, 95] width 6 height 8
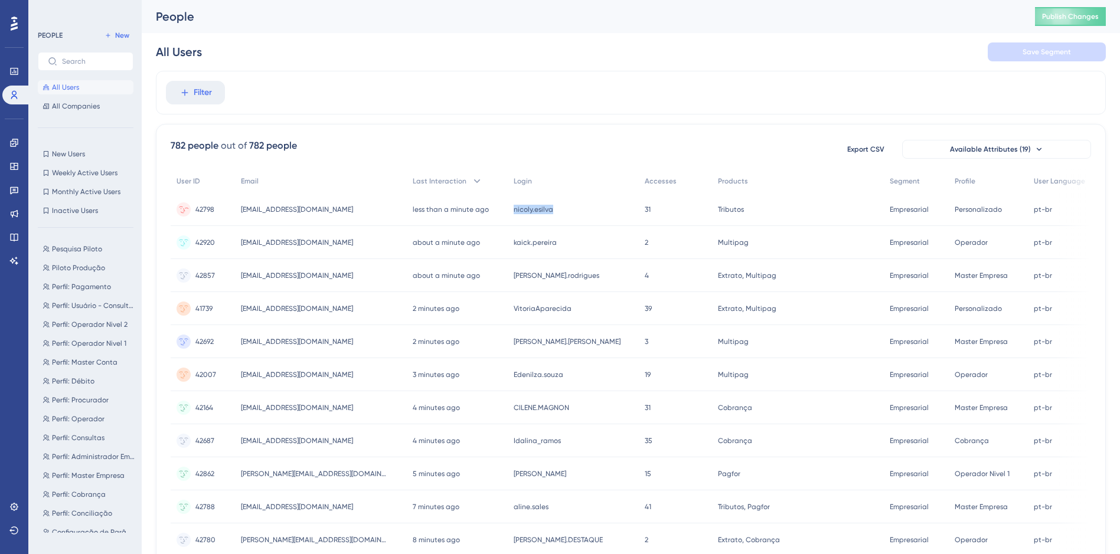
drag, startPoint x: 566, startPoint y: 211, endPoint x: 522, endPoint y: 213, distance: 44.3
click at [522, 213] on div "nicoly.esilva nicoly.esilva" at bounding box center [574, 209] width 132 height 33
copy span "nicoly.esilva"
drag, startPoint x: 561, startPoint y: 242, endPoint x: 520, endPoint y: 242, distance: 40.7
click at [520, 242] on span "kaick.pereira" at bounding box center [531, 242] width 43 height 9
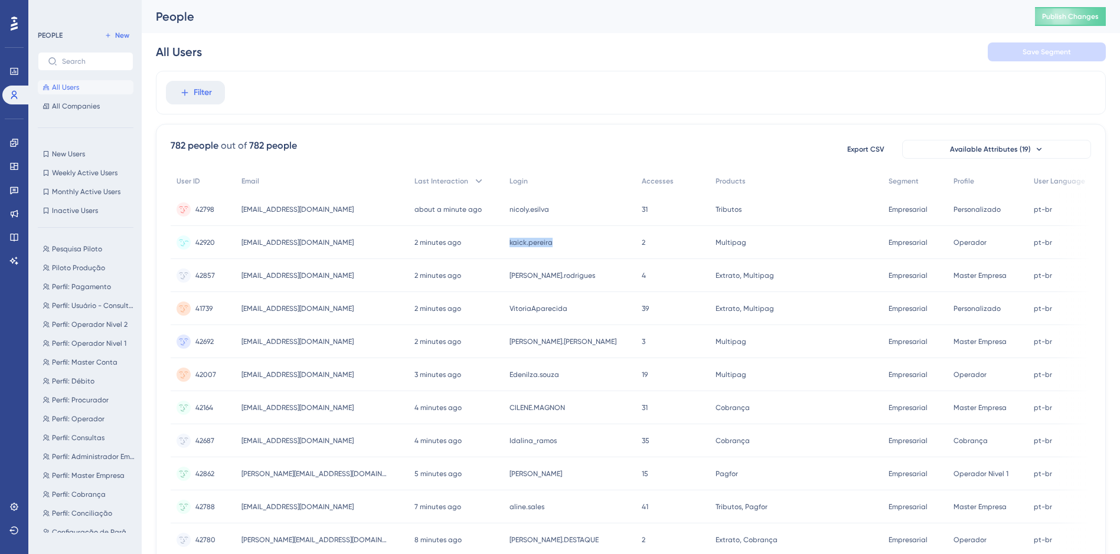
copy span "kaick.pereira"
